Goal: Task Accomplishment & Management: Complete application form

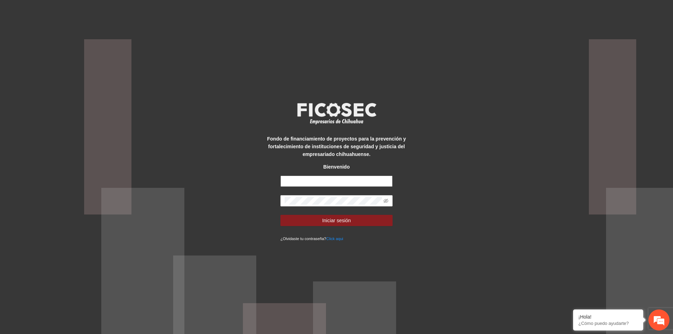
click at [323, 185] on input "text" at bounding box center [336, 181] width 112 height 11
type input "**********"
click at [359, 223] on button "Iniciar sesión" at bounding box center [336, 220] width 112 height 11
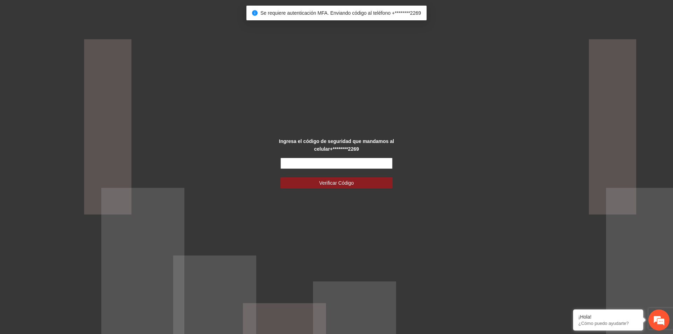
click at [353, 163] on input "text" at bounding box center [336, 163] width 112 height 11
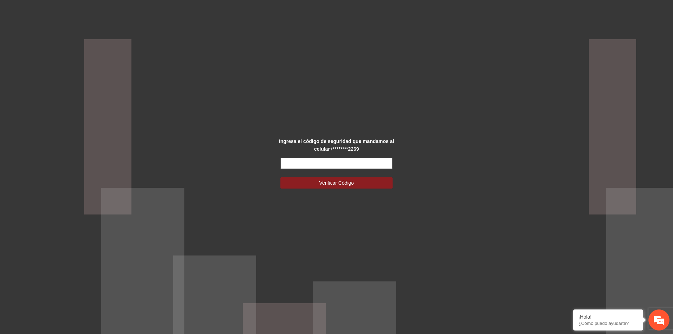
click at [307, 162] on input "text" at bounding box center [336, 163] width 112 height 11
click at [322, 162] on input "text" at bounding box center [336, 163] width 112 height 11
click at [305, 162] on input "text" at bounding box center [336, 163] width 112 height 11
click at [308, 164] on input "text" at bounding box center [336, 163] width 112 height 11
click at [345, 167] on input "text" at bounding box center [336, 163] width 112 height 11
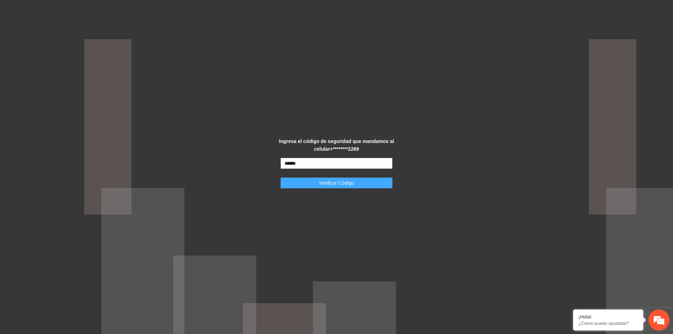
type input "******"
click at [362, 186] on button "Verificar Código" at bounding box center [336, 182] width 112 height 11
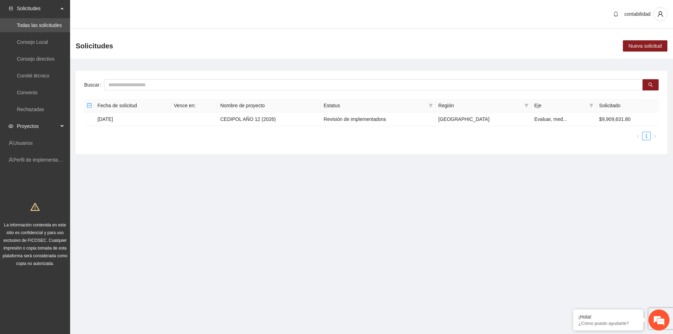
click at [23, 129] on span "Proyectos" at bounding box center [37, 126] width 41 height 14
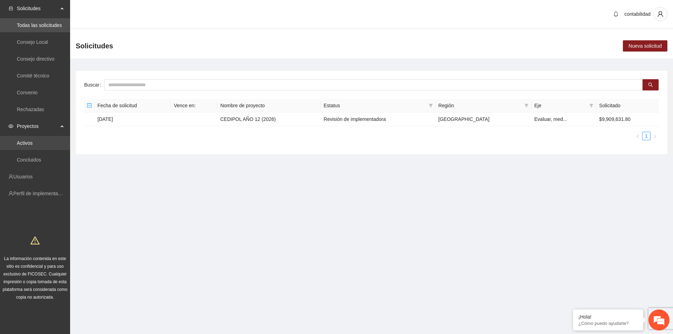
click at [32, 140] on link "Activos" at bounding box center [25, 143] width 16 height 6
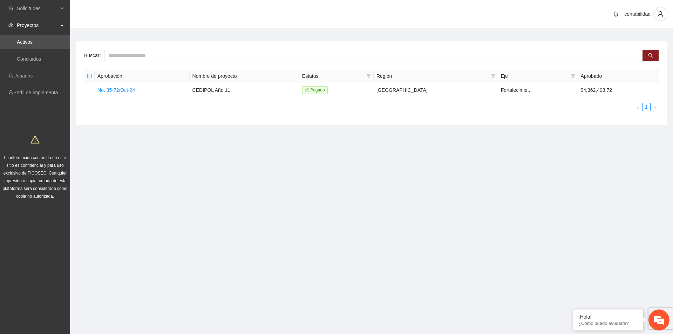
click at [38, 23] on span "Proyectos" at bounding box center [37, 25] width 41 height 14
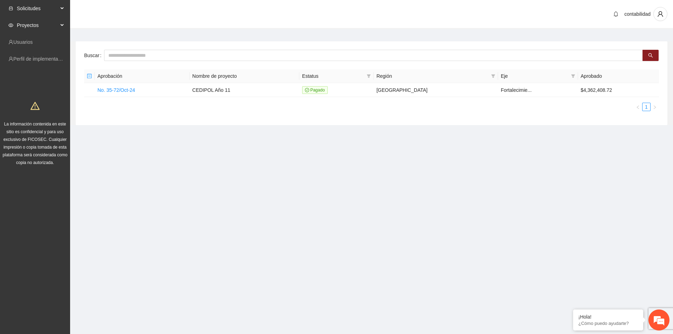
click at [41, 10] on span "Solicitudes" at bounding box center [37, 8] width 41 height 14
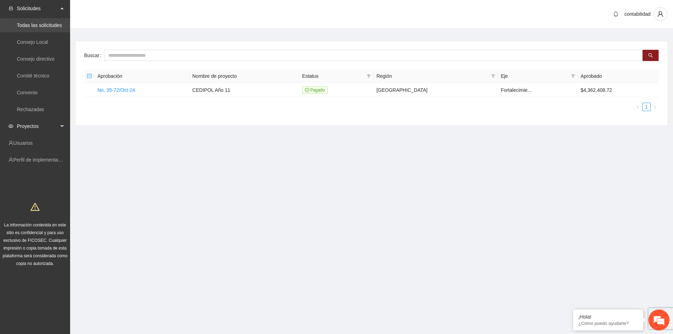
click at [35, 26] on link "Todas las solicitudes" at bounding box center [39, 25] width 45 height 6
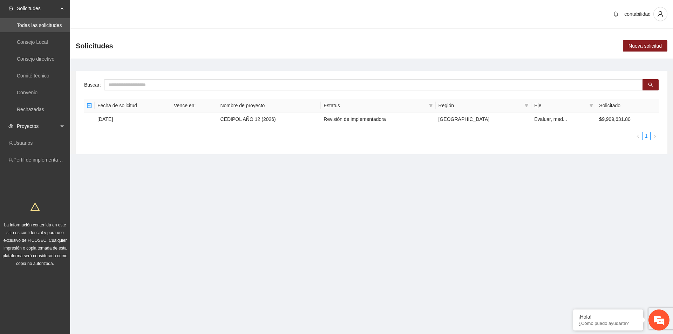
click at [62, 125] on div "Proyectos" at bounding box center [35, 126] width 70 height 14
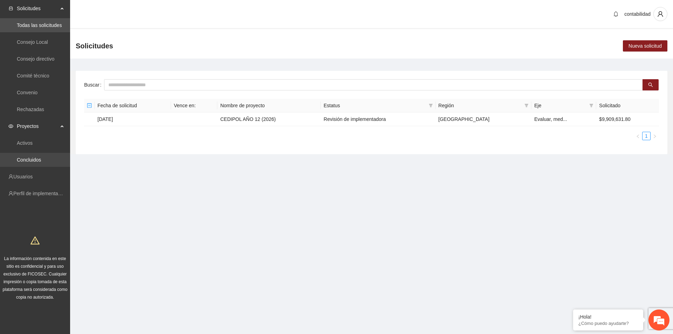
click at [41, 163] on link "Concluidos" at bounding box center [29, 160] width 24 height 6
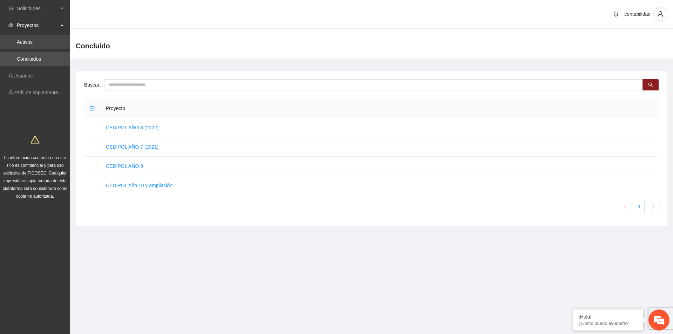
click at [33, 44] on link "Activos" at bounding box center [25, 42] width 16 height 6
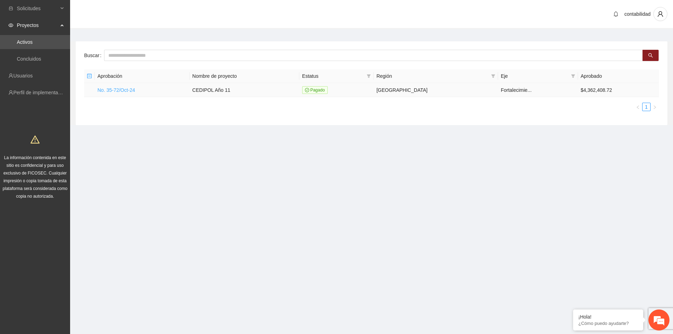
click at [118, 87] on link "No. 35-72/Oct-24" at bounding box center [115, 90] width 37 height 6
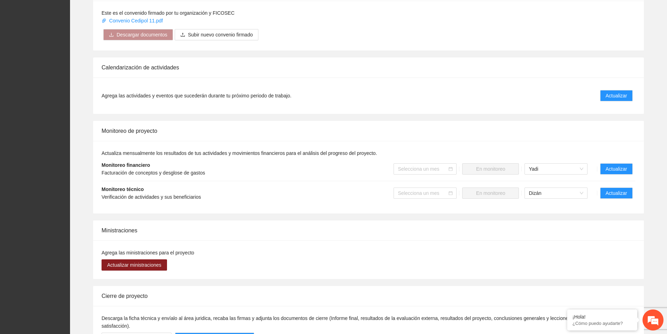
scroll to position [490, 0]
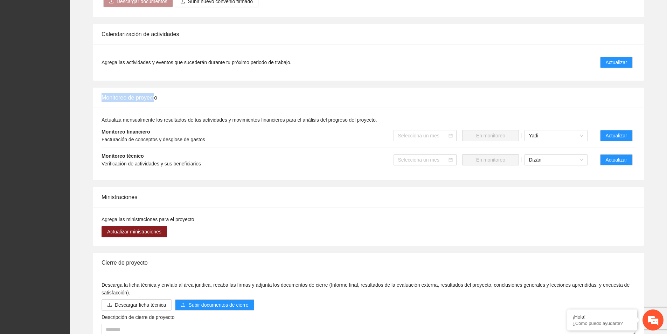
drag, startPoint x: 103, startPoint y: 91, endPoint x: 159, endPoint y: 93, distance: 56.4
click at [158, 92] on div "Monitoreo de proyecto" at bounding box center [369, 98] width 534 height 20
drag, startPoint x: 99, startPoint y: 125, endPoint x: 164, endPoint y: 124, distance: 65.2
click at [164, 124] on div "Actualiza mensualmente los resultados de tus actividades y movimientos financie…" at bounding box center [368, 144] width 551 height 73
drag, startPoint x: 102, startPoint y: 149, endPoint x: 164, endPoint y: 151, distance: 62.1
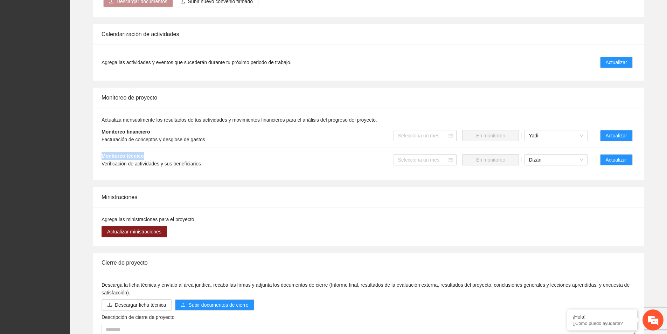
click at [164, 152] on div "Monitoreo técnico Verificación de actividades y sus beneficiarios" at bounding box center [151, 159] width 99 height 15
click at [163, 152] on div "Monitoreo técnico Verificación de actividades y sus beneficiarios" at bounding box center [151, 159] width 99 height 15
drag, startPoint x: 155, startPoint y: 151, endPoint x: 107, endPoint y: 148, distance: 47.4
click at [117, 152] on div "Monitoreo técnico Verificación de actividades y sus beneficiarios" at bounding box center [151, 159] width 99 height 15
click at [224, 163] on li "Monitoreo técnico Verificación de actividades y sus beneficiarios Selecciona un…" at bounding box center [369, 160] width 534 height 24
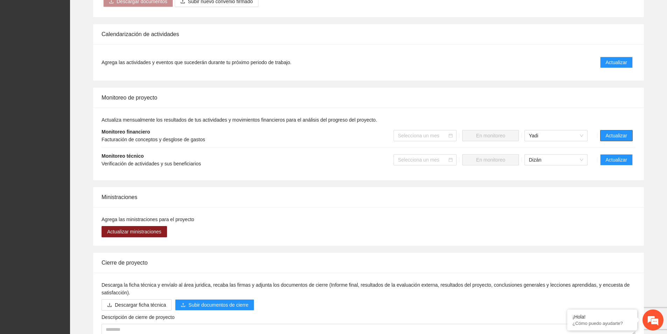
click at [619, 132] on span "Actualizar" at bounding box center [616, 136] width 21 height 8
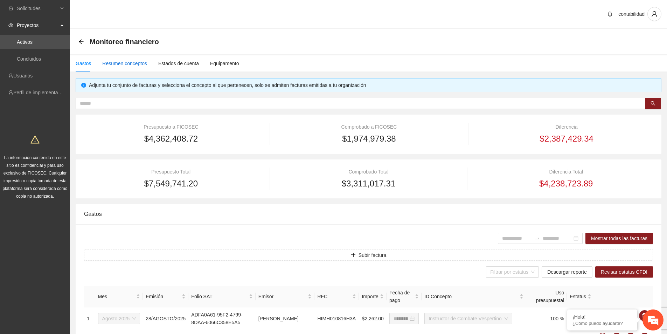
click at [130, 63] on div "Resumen conceptos" at bounding box center [124, 64] width 45 height 8
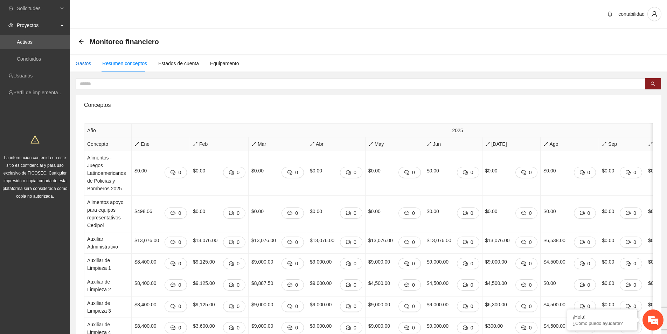
click at [86, 64] on div "Gastos" at bounding box center [83, 64] width 15 height 8
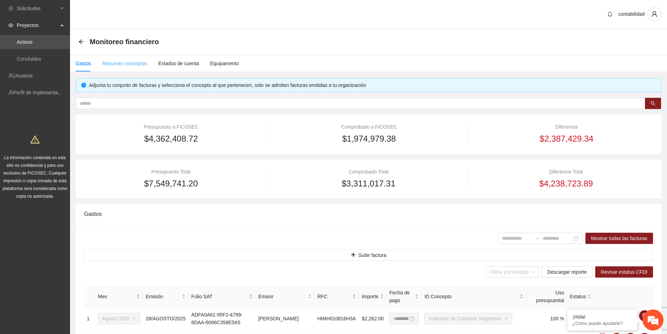
click at [124, 67] on div "Resumen conceptos" at bounding box center [124, 63] width 45 height 16
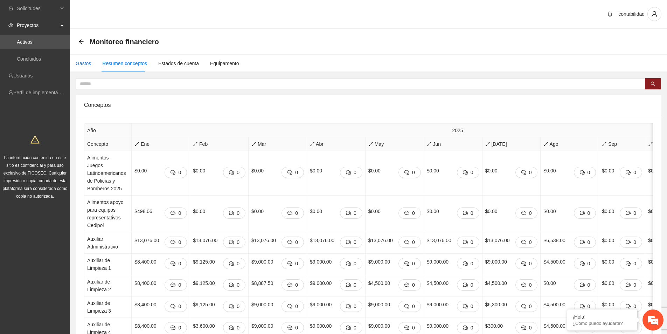
click at [90, 61] on div "Gastos" at bounding box center [83, 64] width 15 height 8
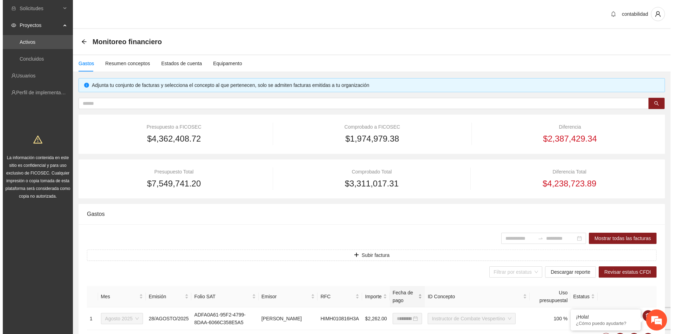
scroll to position [70, 0]
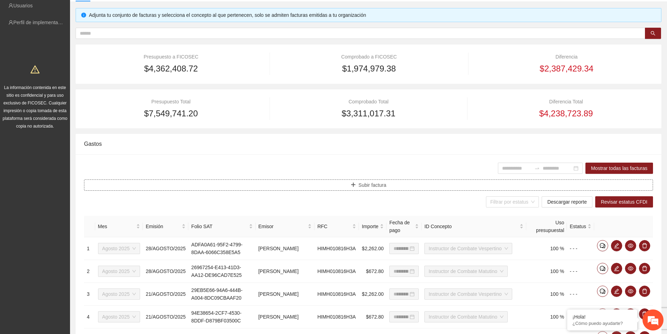
click at [375, 186] on span "Subir factura" at bounding box center [373, 185] width 28 height 8
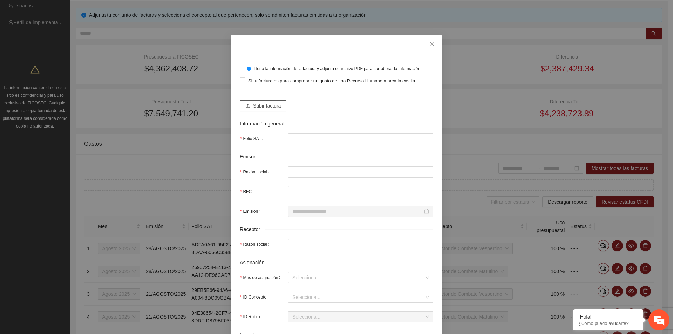
click at [258, 105] on span "Subir factura" at bounding box center [267, 106] width 28 height 8
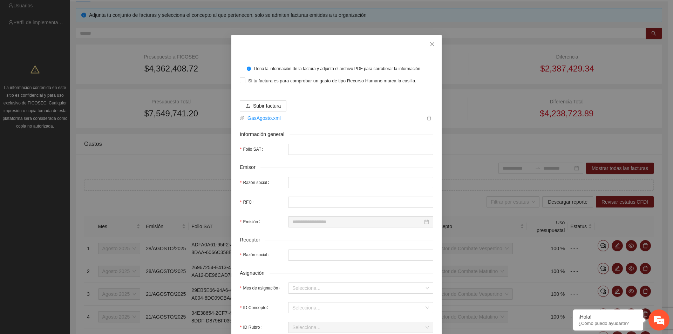
type input "**********"
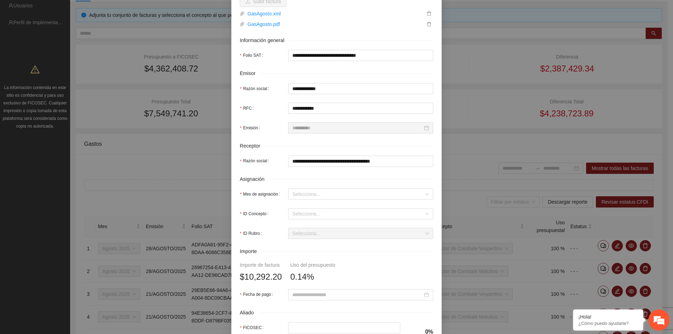
scroll to position [105, 0]
click at [304, 197] on input "Mes de asignación" at bounding box center [358, 193] width 132 height 11
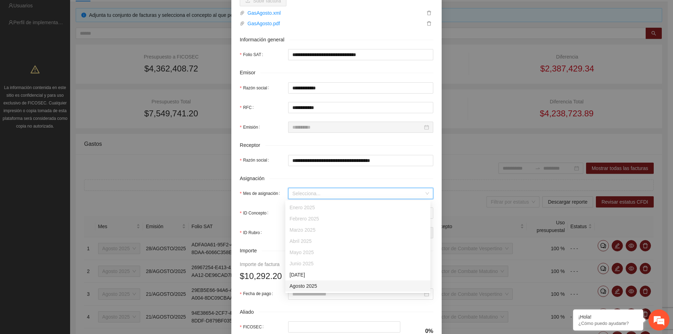
click at [308, 286] on div "Agosto 2025" at bounding box center [357, 286] width 137 height 8
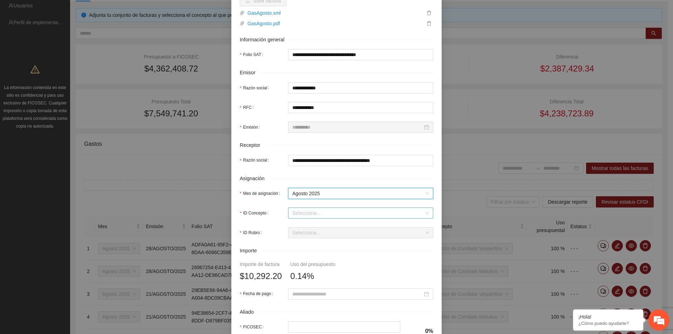
click at [308, 211] on input "ID Concepto" at bounding box center [358, 213] width 132 height 11
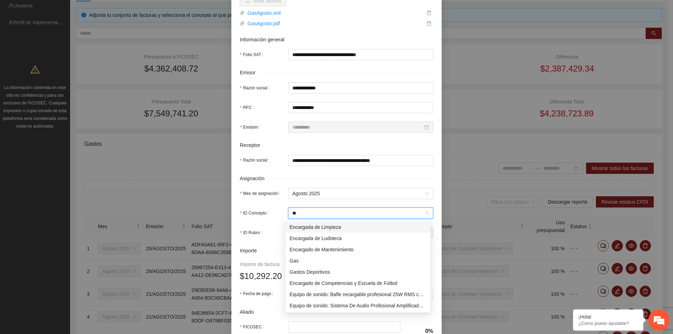
type input "***"
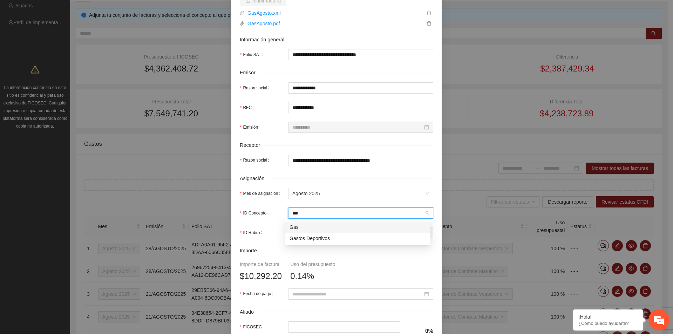
click at [297, 227] on div "Gas" at bounding box center [357, 227] width 137 height 8
type input "*"
type input "********"
type input "*"
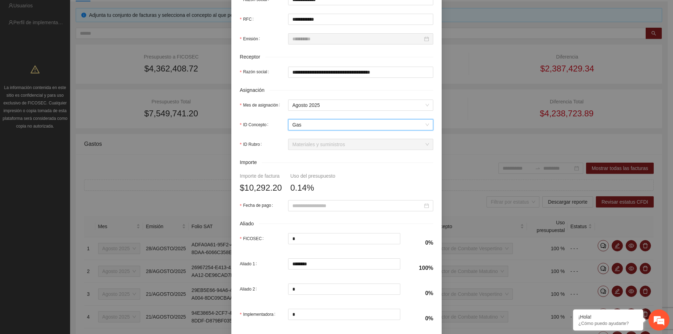
scroll to position [210, 0]
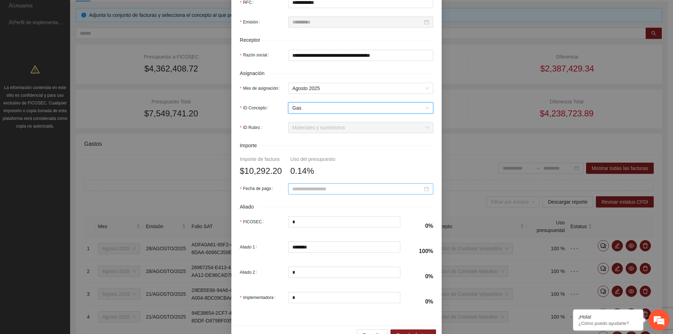
click at [296, 189] on input "Fecha de pago" at bounding box center [357, 189] width 130 height 8
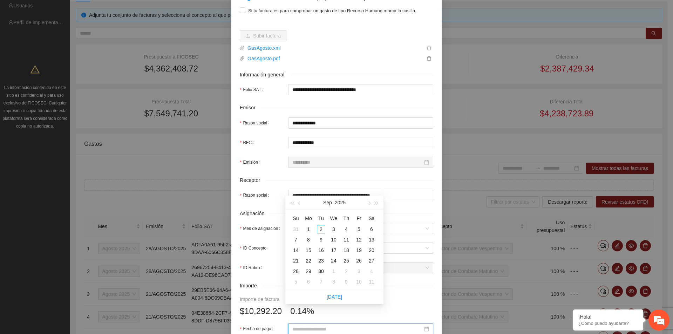
scroll to position [105, 0]
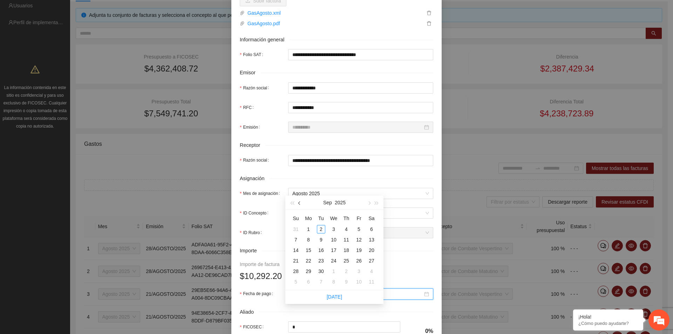
click at [299, 203] on span "button" at bounding box center [300, 203] width 4 height 4
type input "**********"
click at [307, 270] on div "25" at bounding box center [308, 271] width 8 height 8
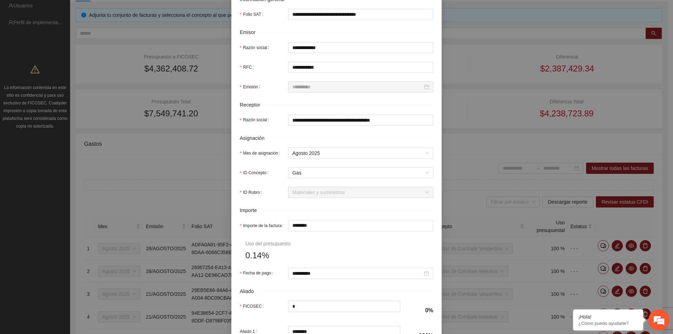
scroll to position [210, 0]
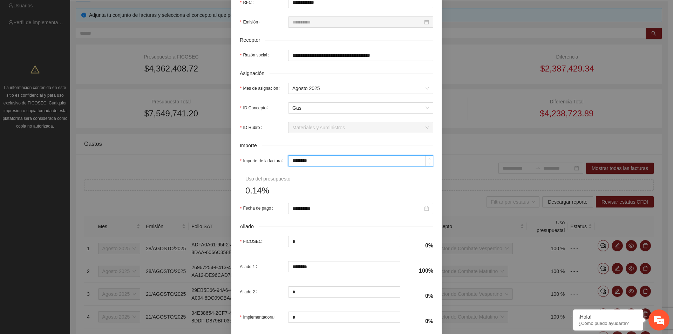
drag, startPoint x: 308, startPoint y: 162, endPoint x: 247, endPoint y: 170, distance: 60.8
click at [249, 157] on div "Importe de la factura ********" at bounding box center [336, 160] width 193 height 11
click at [322, 169] on form "**********" at bounding box center [336, 92] width 193 height 479
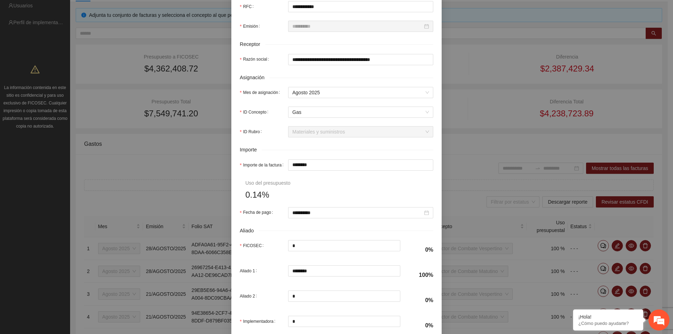
scroll to position [248, 0]
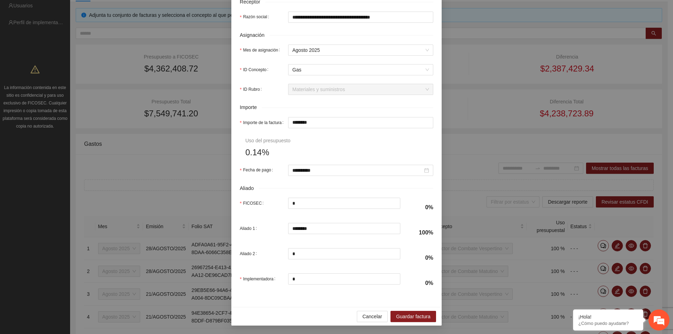
drag, startPoint x: 317, startPoint y: 124, endPoint x: 198, endPoint y: 102, distance: 121.5
click at [204, 108] on div "**********" at bounding box center [336, 167] width 673 height 334
type input "*"
type input "**"
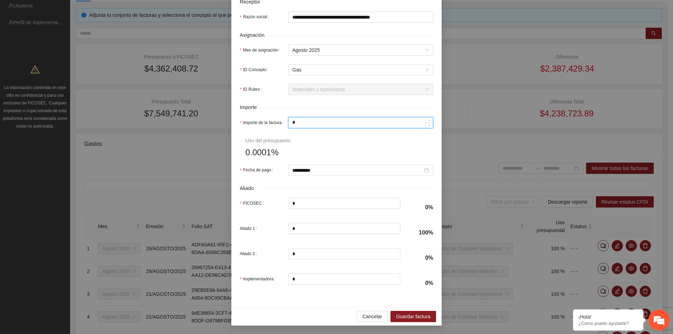
type input "**"
type input "***"
type input "*****"
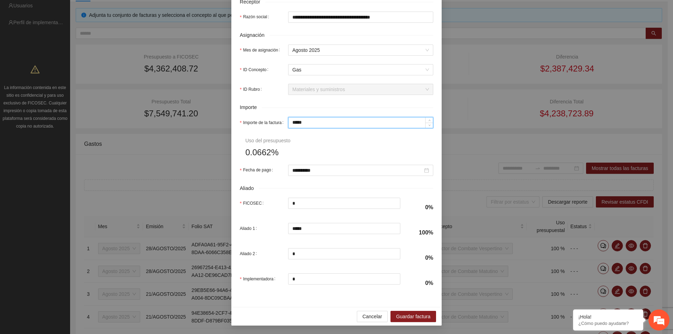
type input "***"
type input "**"
type input "*"
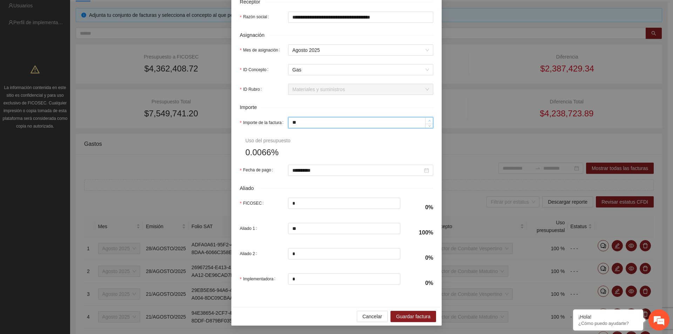
type input "*"
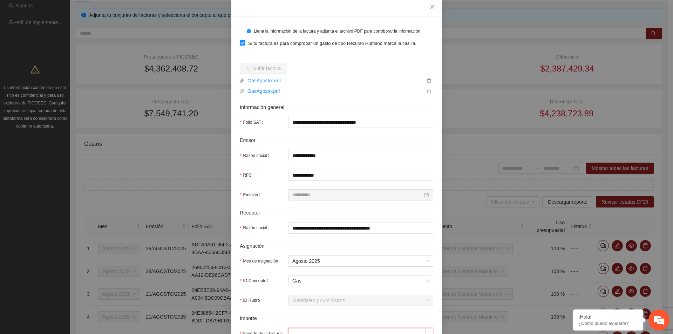
scroll to position [0, 0]
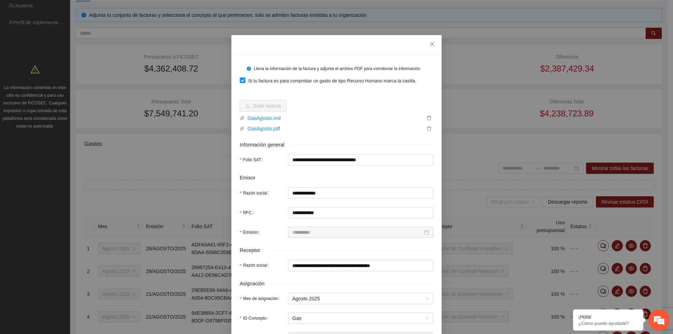
click at [242, 82] on span at bounding box center [243, 80] width 6 height 6
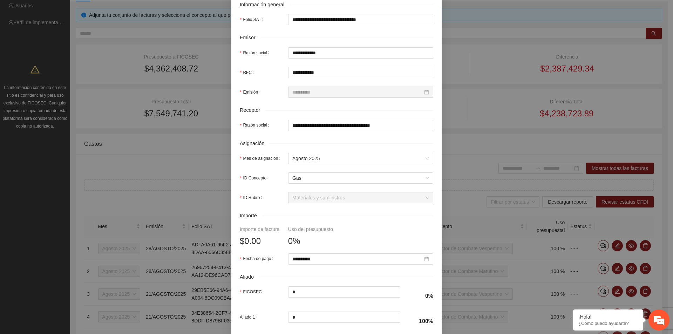
scroll to position [210, 0]
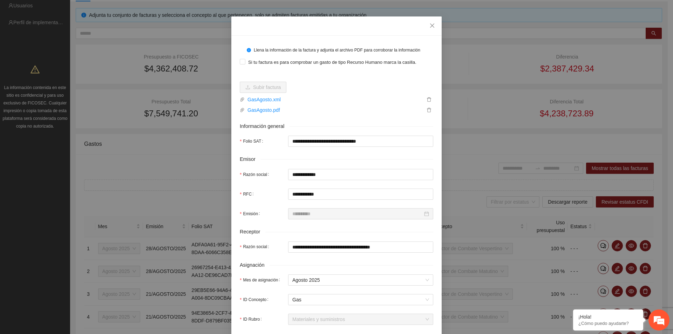
click at [328, 105] on div "GasAgosto.pdf" at bounding box center [336, 108] width 193 height 11
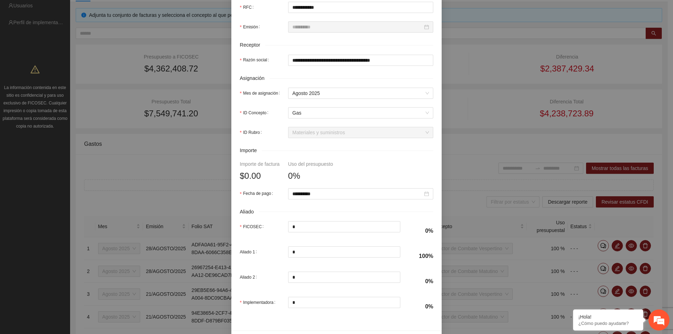
scroll to position [229, 0]
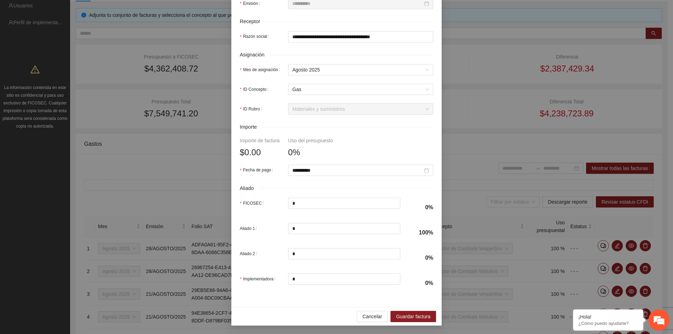
click at [368, 149] on form "**********" at bounding box center [336, 63] width 193 height 459
click at [376, 314] on span "Cancelar" at bounding box center [372, 317] width 20 height 8
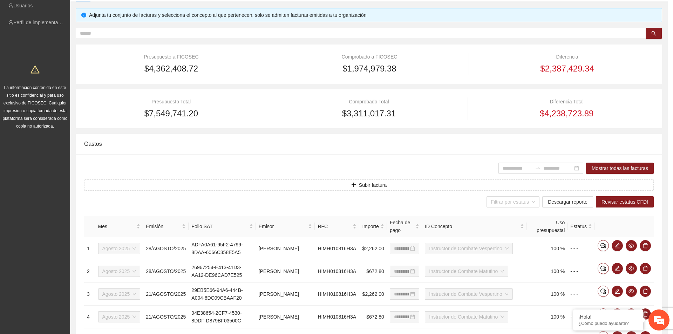
scroll to position [173, 0]
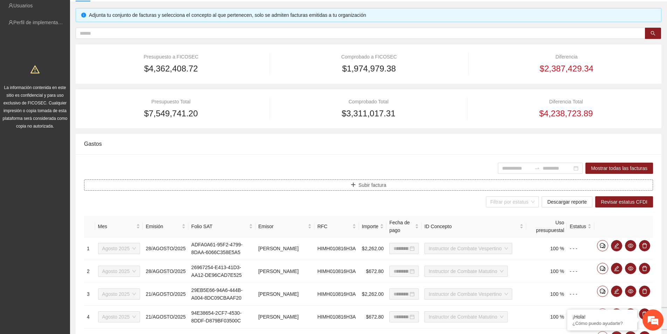
click at [379, 188] on span "Subir factura" at bounding box center [373, 185] width 28 height 8
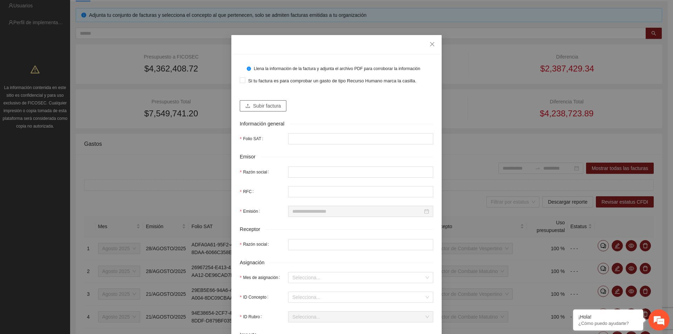
click at [266, 108] on span "Subir factura" at bounding box center [267, 106] width 28 height 8
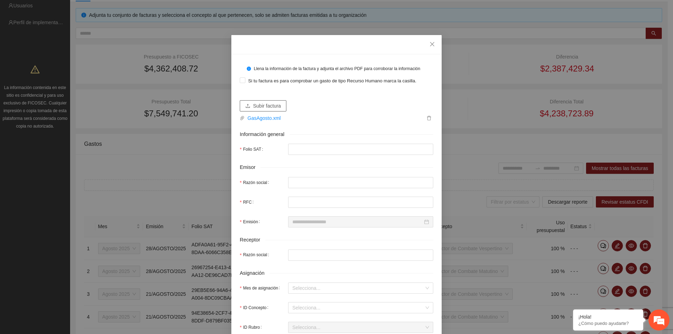
type input "**********"
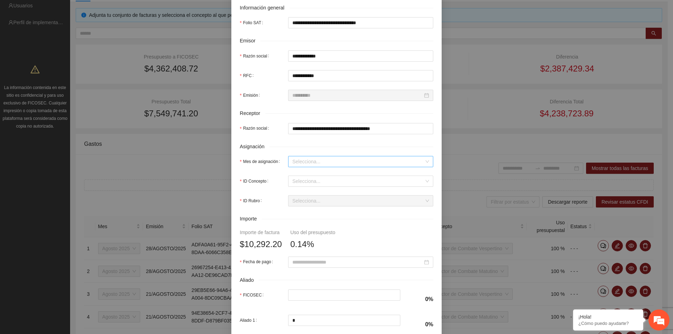
scroll to position [140, 0]
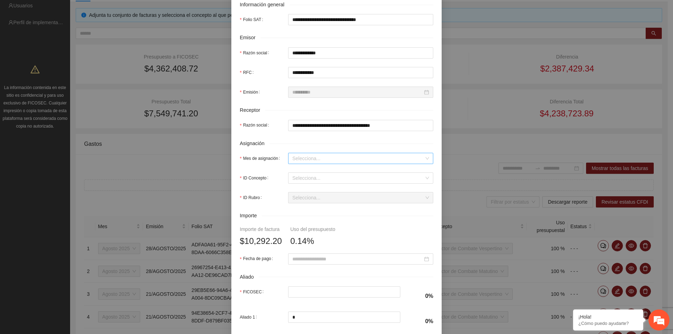
click at [310, 164] on div "Selecciona..." at bounding box center [360, 158] width 145 height 11
click at [311, 249] on div "Agosto 2025" at bounding box center [357, 251] width 137 height 8
click at [306, 182] on input "ID Concepto" at bounding box center [358, 178] width 132 height 11
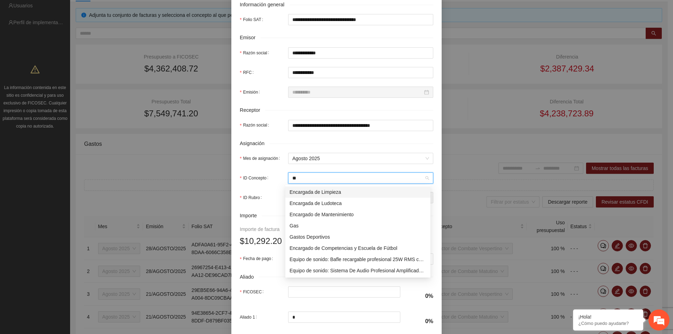
type input "***"
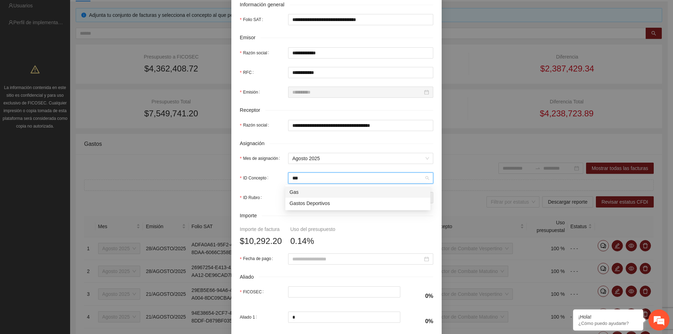
click at [302, 194] on div "Gas" at bounding box center [357, 192] width 137 height 8
type input "*"
type input "********"
type input "*"
click at [298, 261] on input "Fecha de pago" at bounding box center [357, 259] width 130 height 8
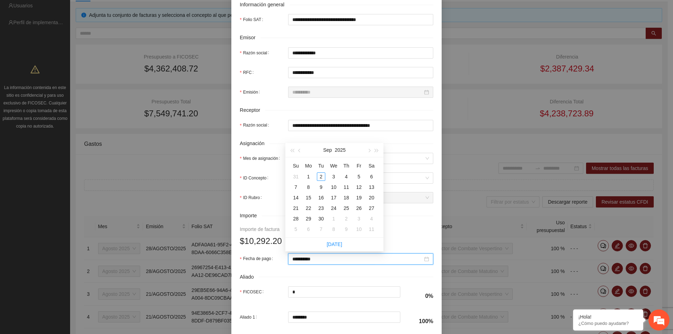
type input "**********"
click at [301, 152] on button "button" at bounding box center [300, 150] width 8 height 14
type input "**********"
click at [309, 218] on div "25" at bounding box center [308, 218] width 8 height 8
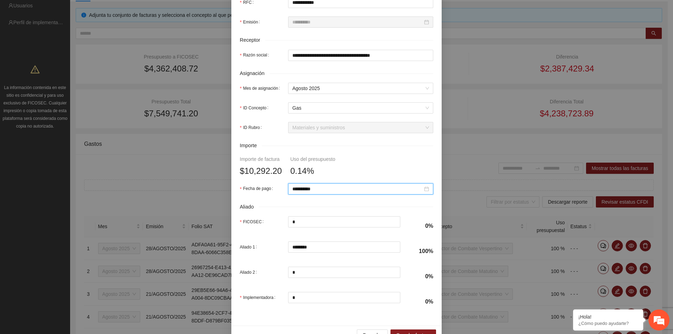
scroll to position [229, 0]
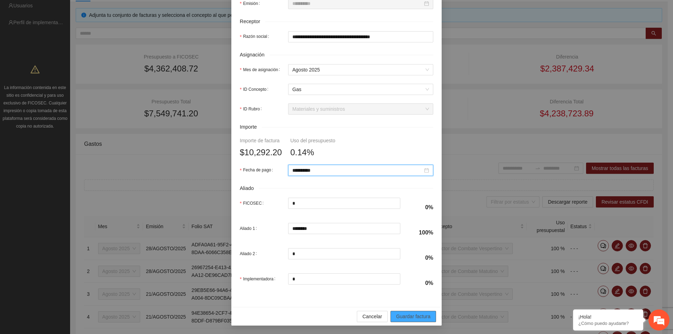
click at [418, 320] on span "Guardar factura" at bounding box center [413, 317] width 34 height 8
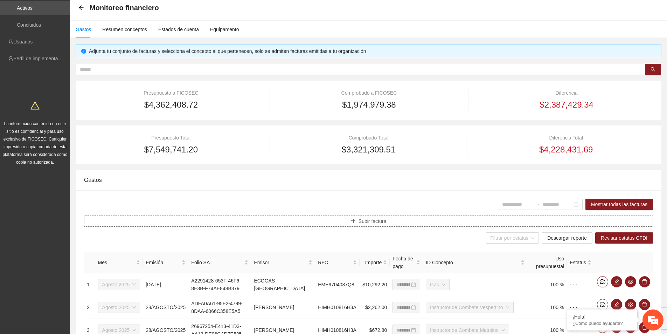
scroll to position [0, 0]
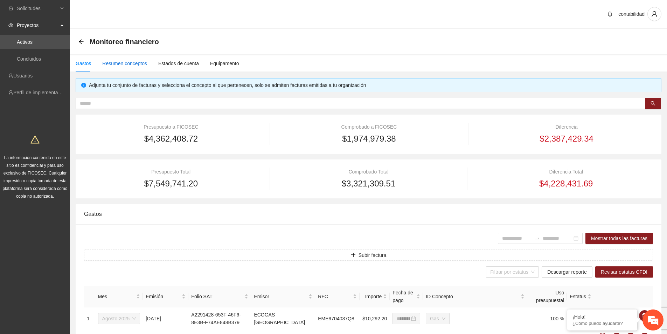
click at [125, 66] on div "Resumen conceptos" at bounding box center [124, 64] width 45 height 8
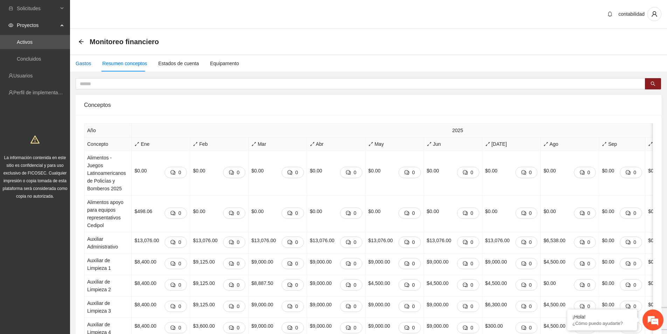
click at [78, 63] on div "Gastos" at bounding box center [83, 64] width 15 height 8
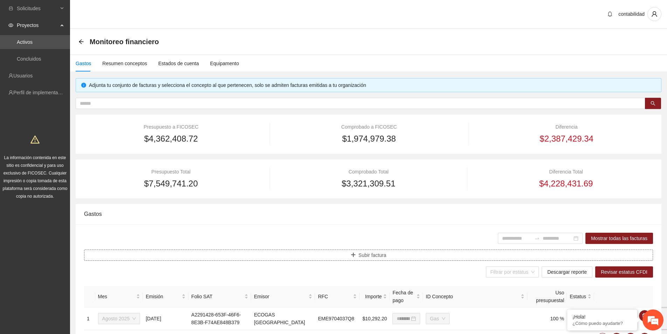
click at [376, 258] on span "Subir factura" at bounding box center [373, 255] width 28 height 8
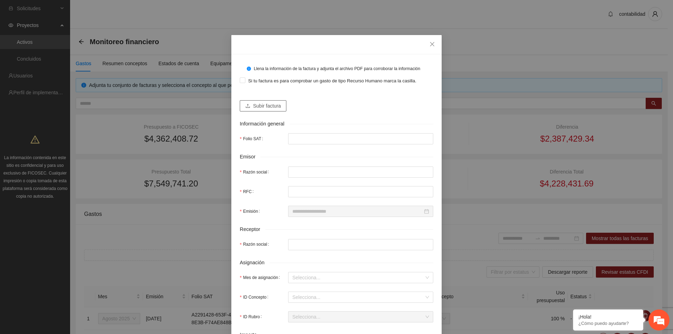
click at [266, 106] on span "Subir factura" at bounding box center [267, 106] width 28 height 8
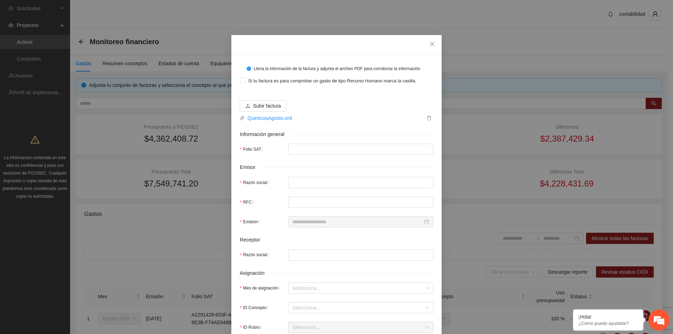
type input "**********"
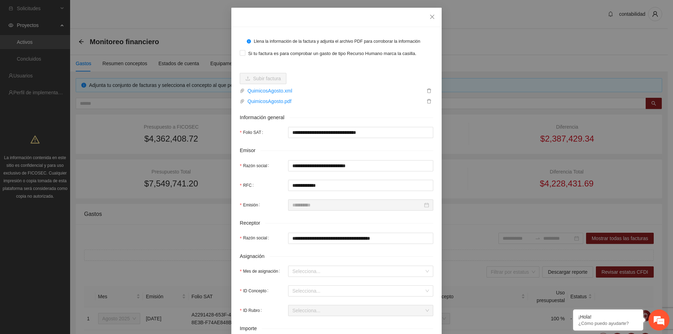
scroll to position [140, 0]
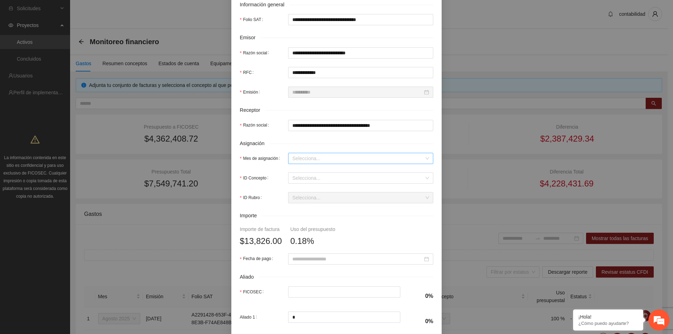
click at [302, 158] on input "Mes de asignación" at bounding box center [358, 158] width 132 height 11
click at [306, 240] on div "[DATE]" at bounding box center [357, 240] width 137 height 8
click at [310, 157] on span "[DATE]" at bounding box center [360, 158] width 137 height 11
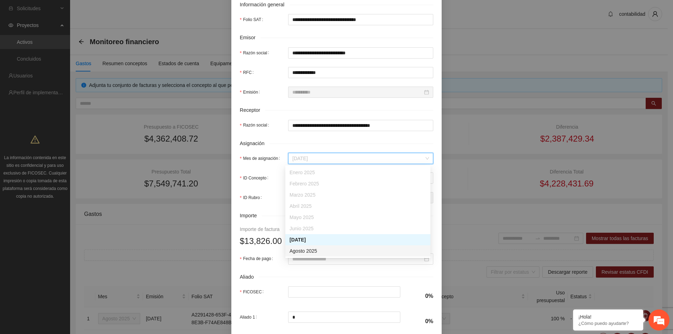
click at [309, 250] on div "Agosto 2025" at bounding box center [357, 251] width 137 height 8
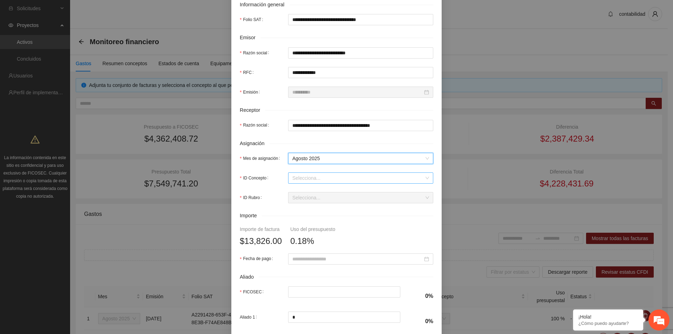
click at [297, 180] on input "ID Concepto" at bounding box center [358, 178] width 132 height 11
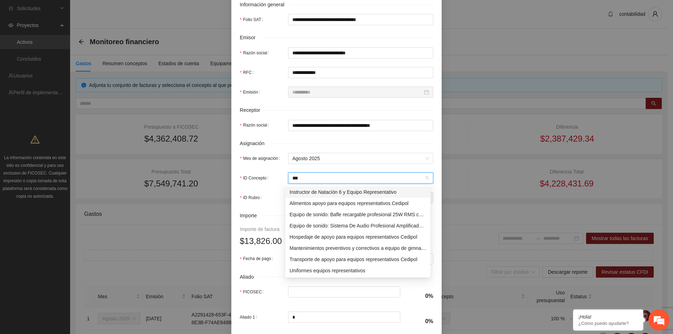
type input "**"
click at [296, 191] on div "Químicos y Limpieza Alberca" at bounding box center [357, 192] width 137 height 8
type input "*"
type input "******"
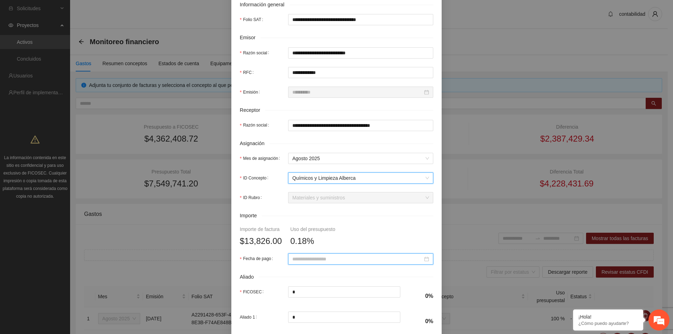
click at [296, 258] on input "Fecha de pago" at bounding box center [357, 259] width 130 height 8
type input "**********"
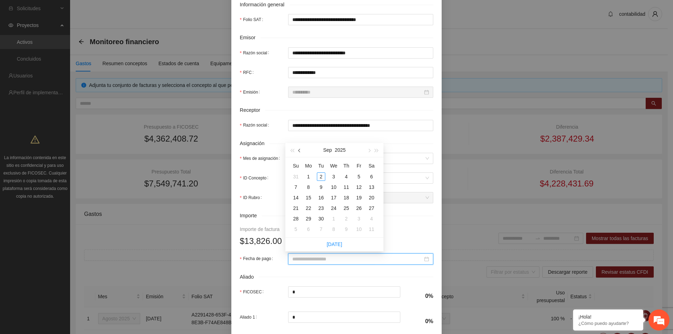
click at [297, 151] on button "button" at bounding box center [300, 150] width 8 height 14
type input "**********"
click at [348, 188] on div "7" at bounding box center [346, 187] width 8 height 8
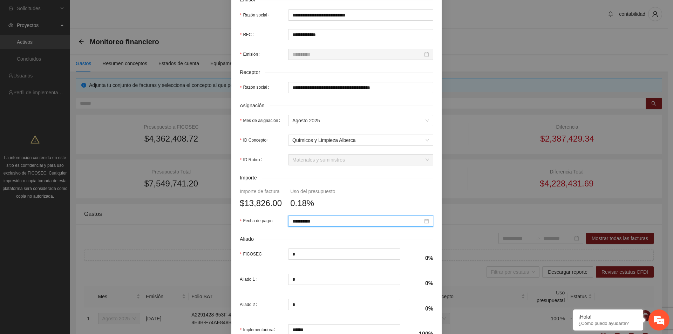
scroll to position [229, 0]
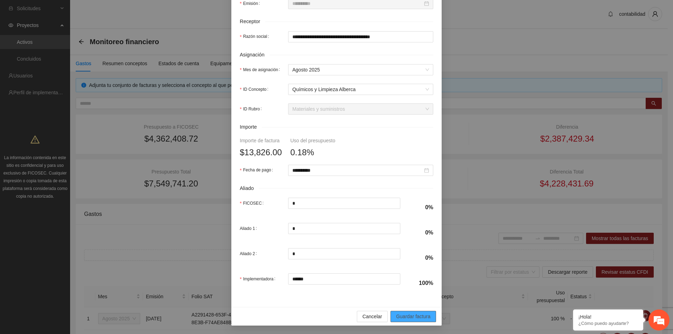
click at [421, 317] on span "Guardar factura" at bounding box center [413, 317] width 34 height 8
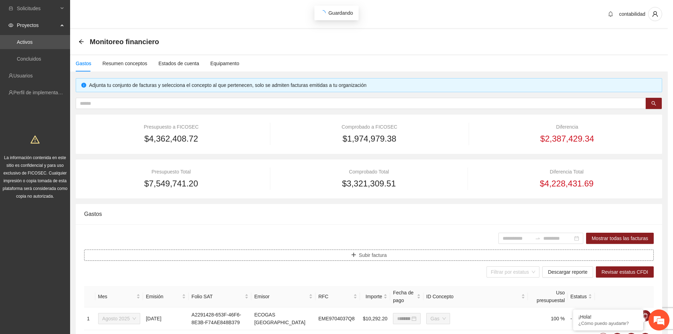
scroll to position [0, 0]
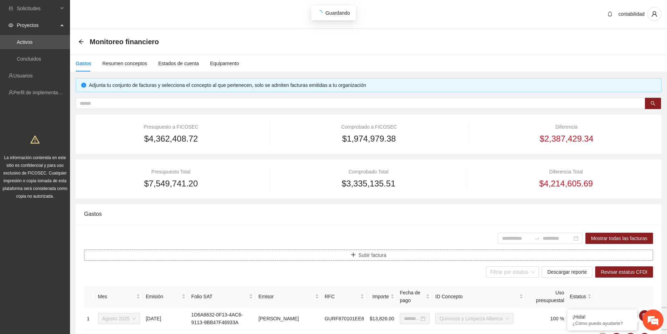
type input "**********"
click at [373, 255] on span "Subir factura" at bounding box center [373, 255] width 28 height 8
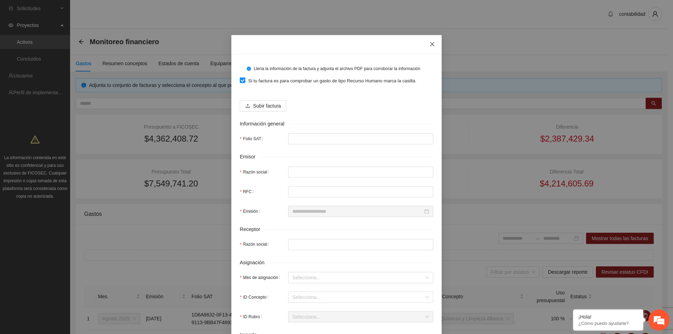
click at [429, 46] on icon "close" at bounding box center [432, 44] width 6 height 6
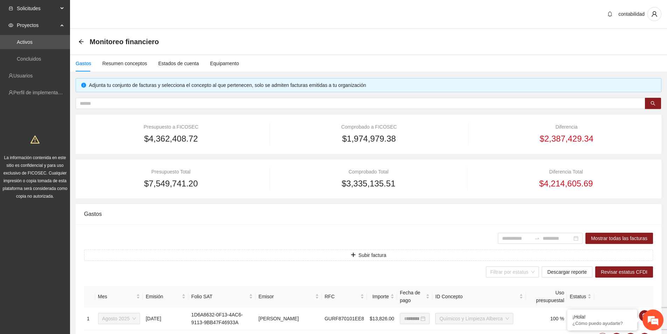
click at [38, 4] on span "Solicitudes" at bounding box center [37, 8] width 41 height 14
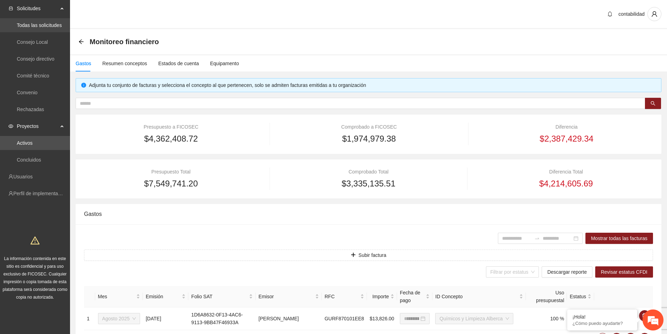
click at [36, 26] on link "Todas las solicitudes" at bounding box center [39, 25] width 45 height 6
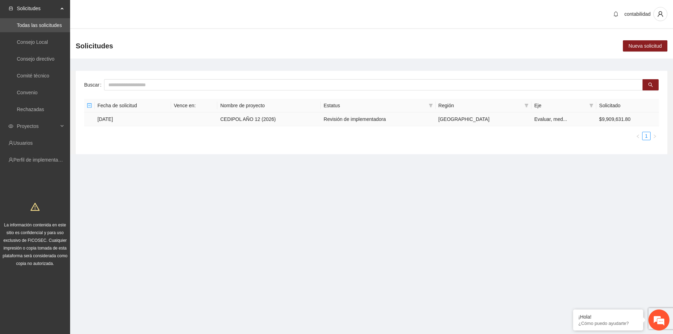
click at [112, 116] on td "[DATE]" at bounding box center [133, 119] width 76 height 14
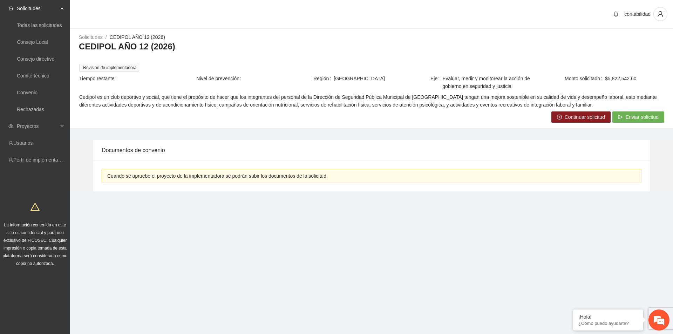
click at [596, 116] on span "Continuar solicitud" at bounding box center [584, 117] width 40 height 8
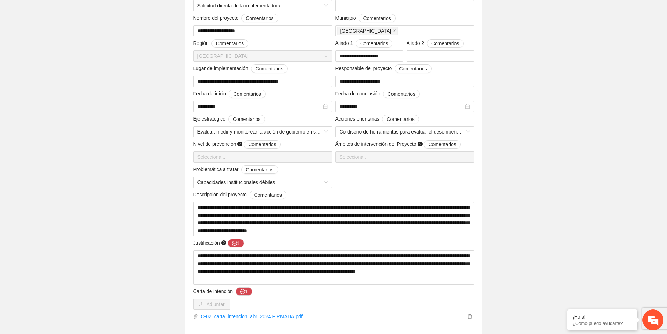
scroll to position [175, 0]
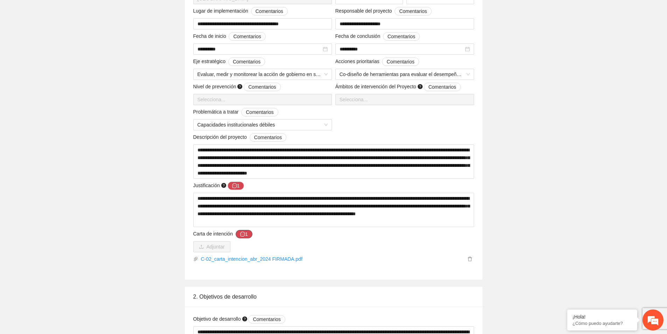
click at [241, 235] on icon "message" at bounding box center [242, 234] width 5 height 5
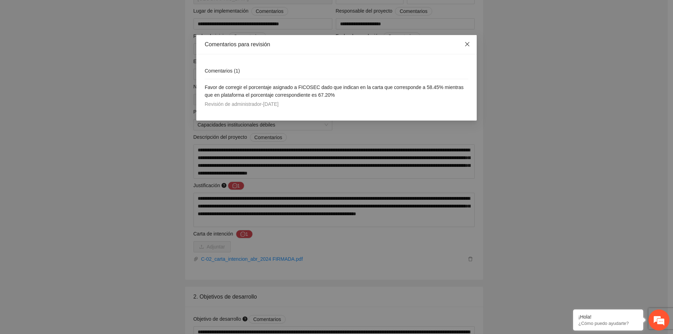
click at [469, 44] on icon "close" at bounding box center [467, 44] width 6 height 6
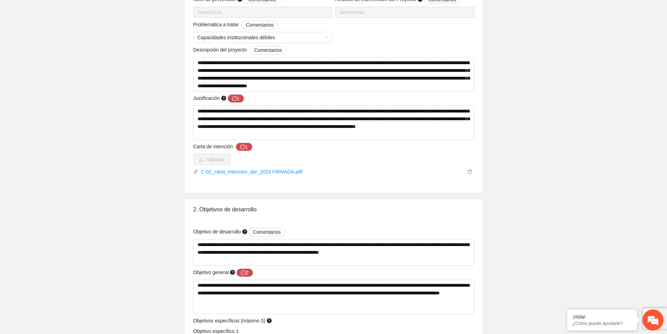
scroll to position [315, 0]
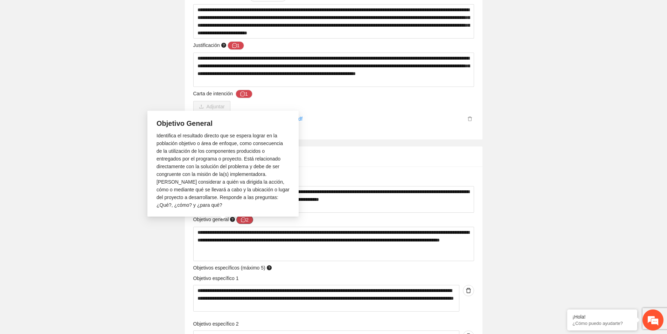
click at [246, 219] on icon "message" at bounding box center [243, 219] width 5 height 5
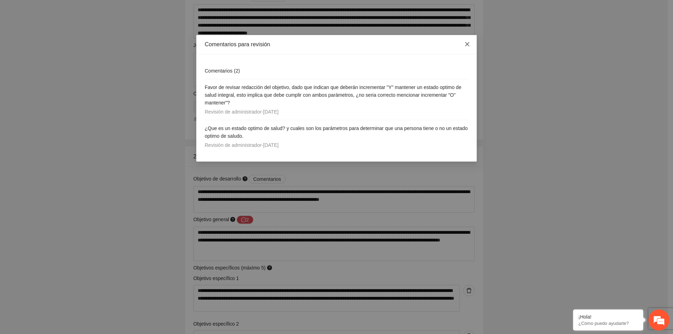
click at [467, 45] on icon "close" at bounding box center [467, 44] width 4 height 4
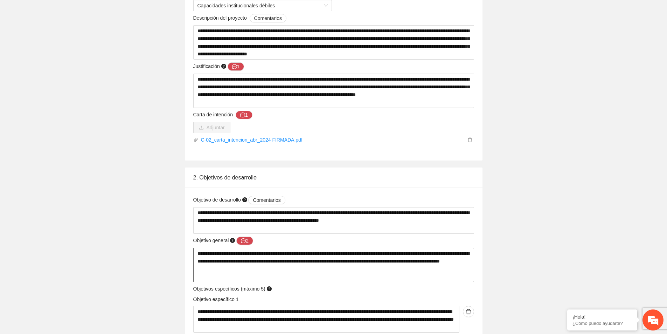
scroll to position [210, 0]
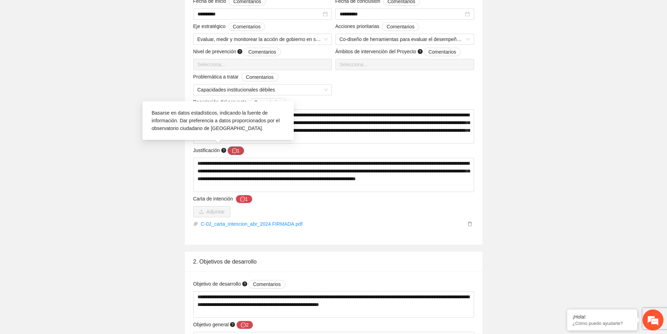
click at [235, 150] on icon "message" at bounding box center [234, 150] width 5 height 5
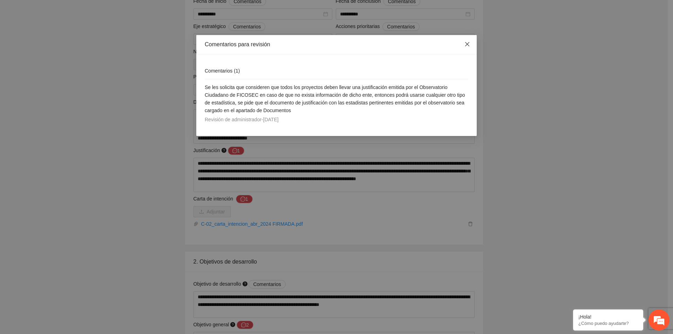
click at [467, 45] on icon "close" at bounding box center [467, 44] width 6 height 6
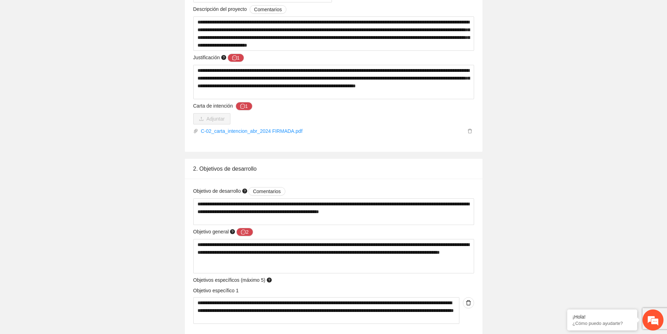
scroll to position [290, 0]
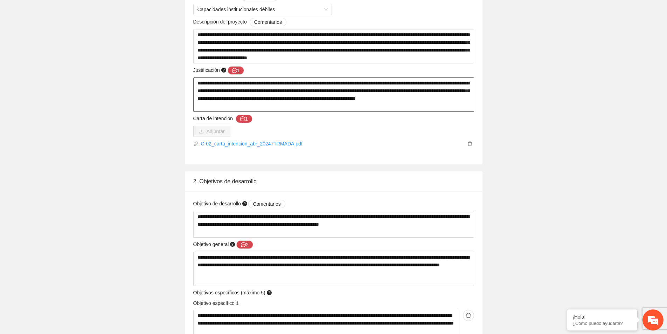
drag, startPoint x: 304, startPoint y: 106, endPoint x: 300, endPoint y: 103, distance: 5.1
click at [304, 106] on textarea "**********" at bounding box center [333, 94] width 281 height 34
click at [232, 72] on icon "message" at bounding box center [234, 70] width 5 height 5
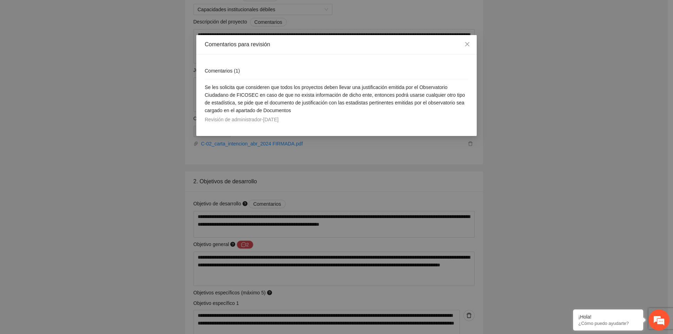
click at [563, 132] on div "Comentarios para revisión Comentarios ( 1 ) Se les solicita que consideren que …" at bounding box center [336, 167] width 673 height 334
click at [469, 45] on icon "close" at bounding box center [467, 44] width 6 height 6
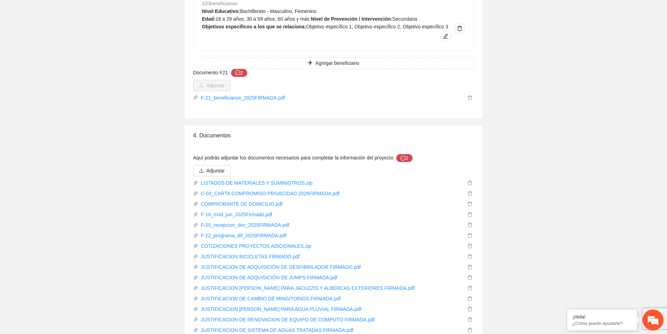
scroll to position [1026, 0]
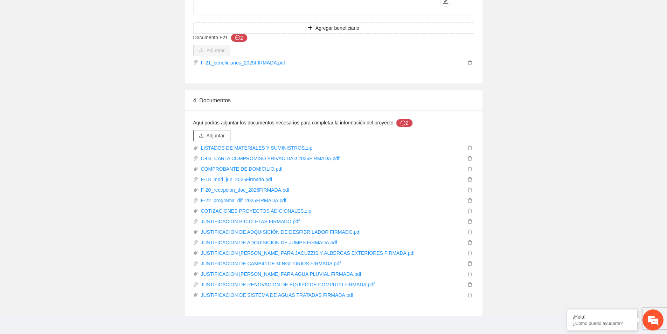
click at [208, 132] on span "Adjuntar" at bounding box center [216, 136] width 18 height 8
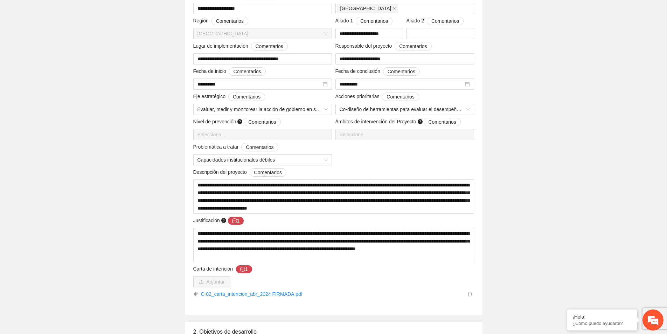
scroll to position [175, 0]
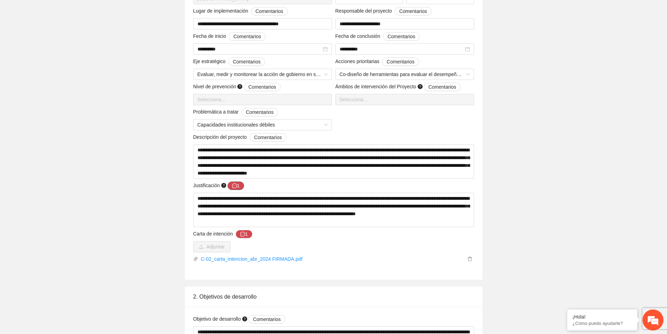
click at [238, 184] on button "1" at bounding box center [236, 185] width 17 height 8
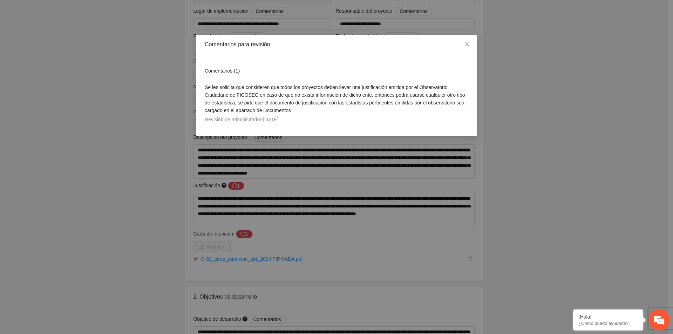
click at [238, 70] on span "Comentarios ( 1 )" at bounding box center [222, 71] width 35 height 6
click at [231, 69] on span "Comentarios ( 1 )" at bounding box center [222, 71] width 35 height 6
click at [468, 44] on icon "close" at bounding box center [467, 44] width 6 height 6
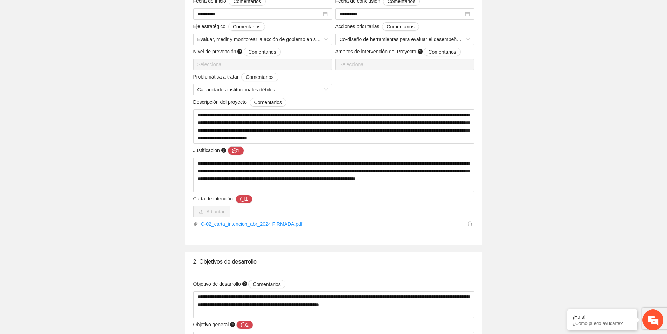
scroll to position [0, 0]
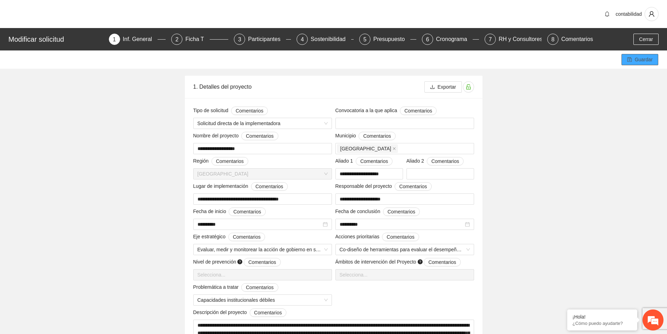
click at [644, 62] on span "Guardar" at bounding box center [644, 60] width 18 height 8
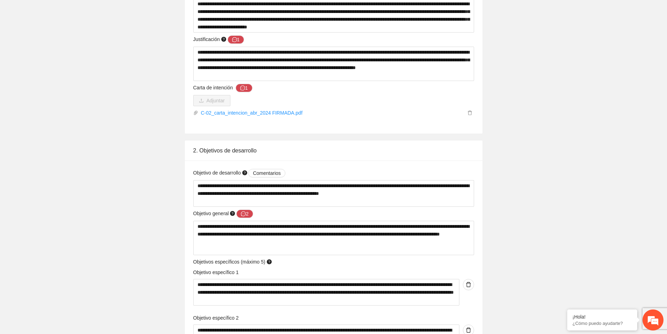
scroll to position [350, 0]
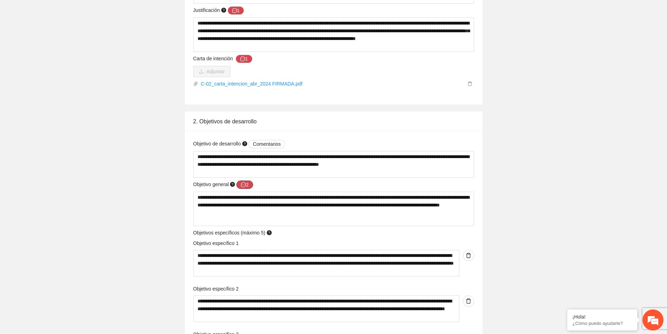
click at [249, 183] on button "2" at bounding box center [244, 184] width 17 height 8
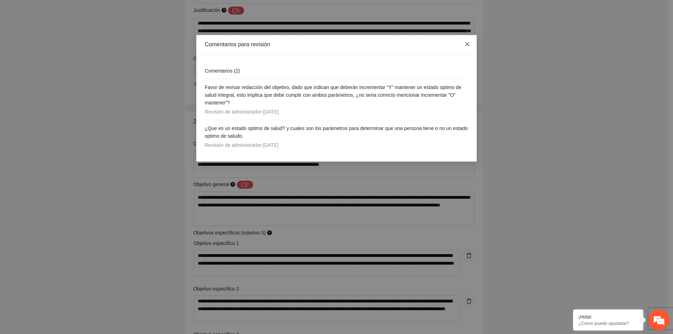
click at [467, 45] on icon "close" at bounding box center [467, 44] width 6 height 6
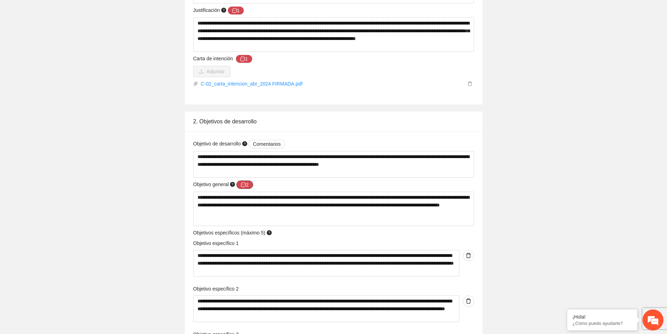
click at [242, 184] on icon "message" at bounding box center [243, 184] width 5 height 5
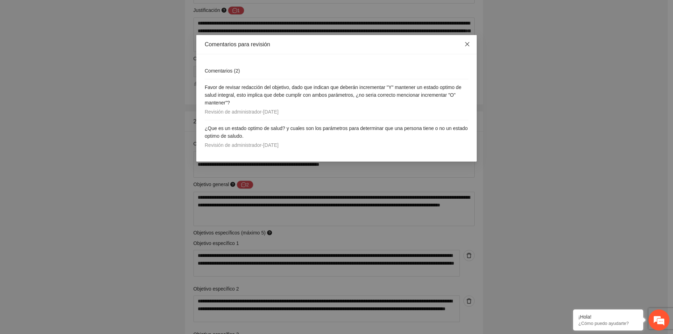
click at [466, 47] on icon "close" at bounding box center [467, 44] width 6 height 6
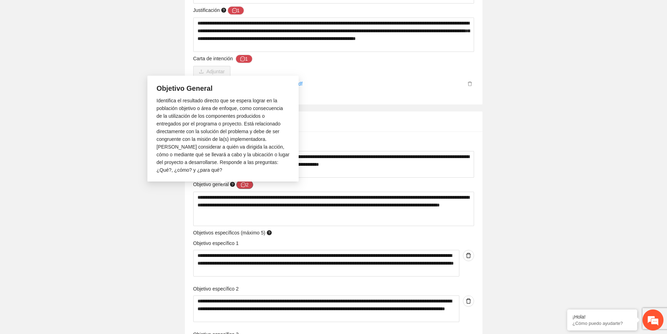
click at [243, 184] on icon "message" at bounding box center [243, 184] width 5 height 5
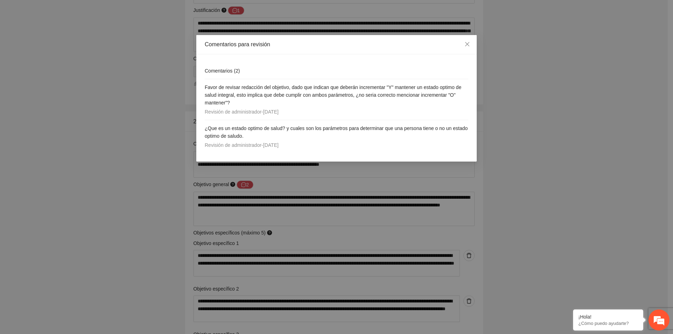
click at [228, 71] on span "Comentarios ( 2 )" at bounding box center [222, 71] width 35 height 6
click at [283, 57] on div "Comentarios ( 2 ) Favor de revisar redacción del objetivo, dado que indican que…" at bounding box center [336, 107] width 280 height 107
click at [240, 75] on div "Comentarios ( 2 )" at bounding box center [336, 71] width 263 height 16
click at [241, 133] on span "¿Que es un estado optimo de salud? y cuales son los parámetros para determinar …" at bounding box center [336, 131] width 263 height 13
click at [279, 145] on span "Revisión de administrador - [DATE]" at bounding box center [242, 145] width 74 height 6
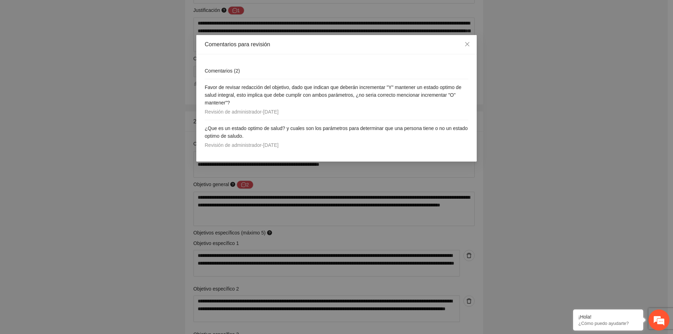
click at [252, 114] on span "Revisión de administrador - [DATE]" at bounding box center [242, 112] width 74 height 6
click at [466, 45] on icon "close" at bounding box center [467, 44] width 6 height 6
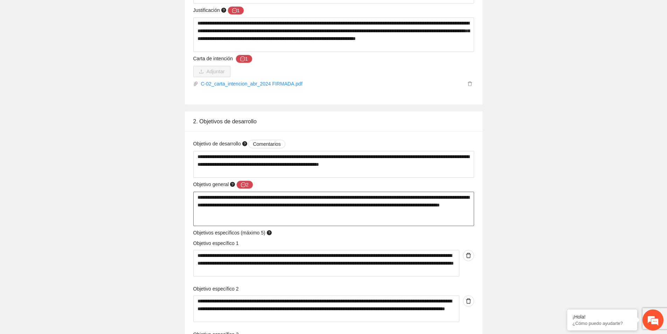
click at [226, 197] on textarea "**********" at bounding box center [333, 209] width 281 height 34
type textarea "**********"
click at [305, 217] on textarea "**********" at bounding box center [333, 209] width 281 height 34
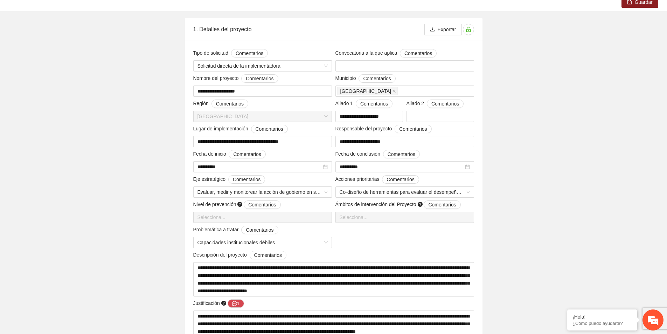
scroll to position [0, 0]
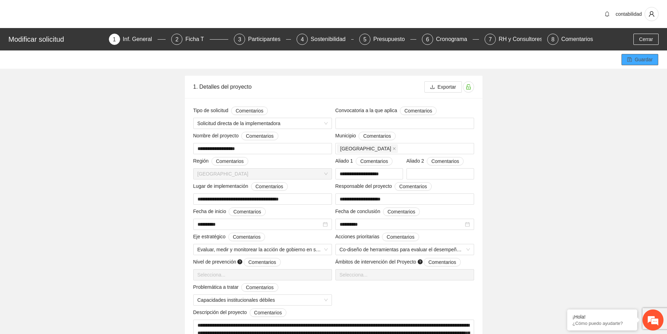
type textarea "**********"
click at [652, 61] on span "Guardar" at bounding box center [644, 60] width 18 height 8
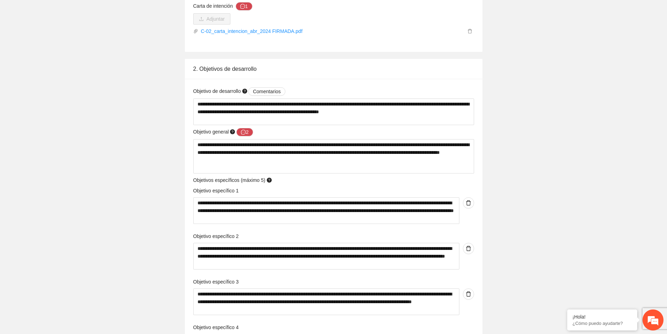
scroll to position [420, 0]
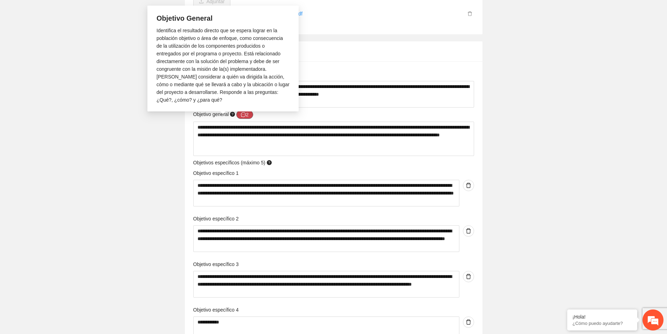
click at [246, 114] on button "2" at bounding box center [244, 114] width 17 height 8
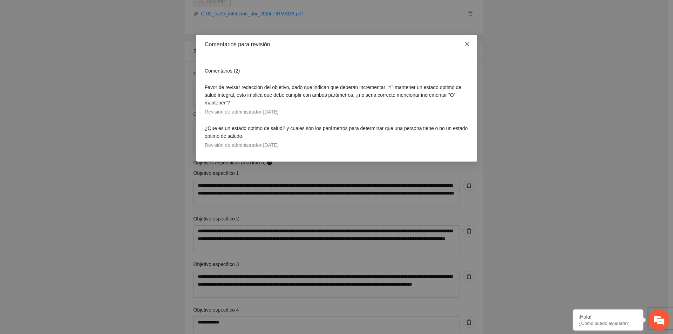
click at [467, 46] on icon "close" at bounding box center [467, 44] width 6 height 6
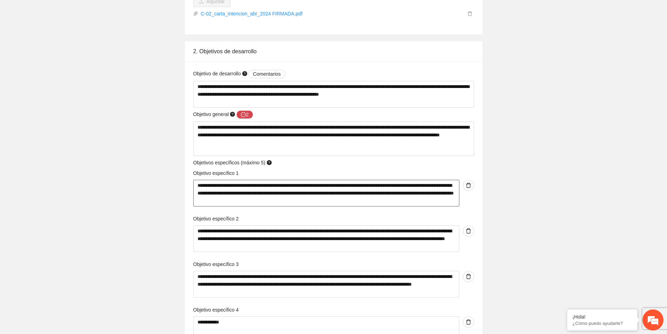
click at [367, 197] on textarea "**********" at bounding box center [326, 193] width 266 height 27
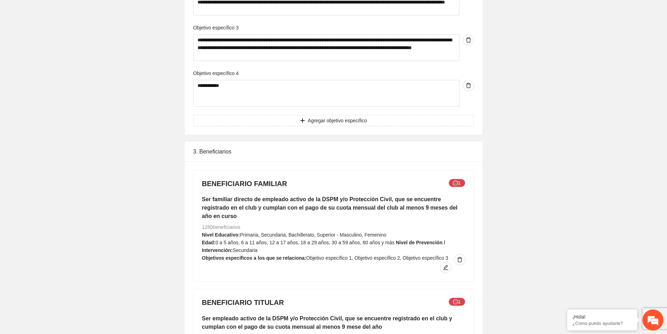
scroll to position [666, 0]
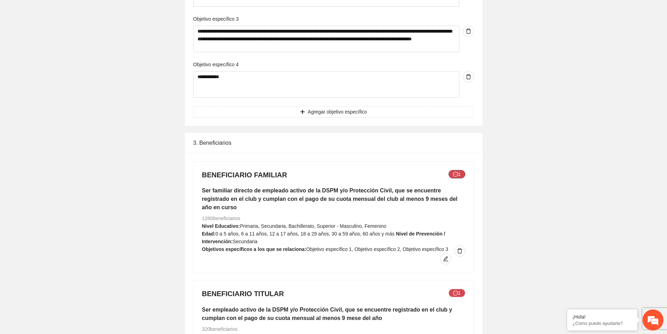
click at [459, 175] on button "1" at bounding box center [457, 174] width 17 height 8
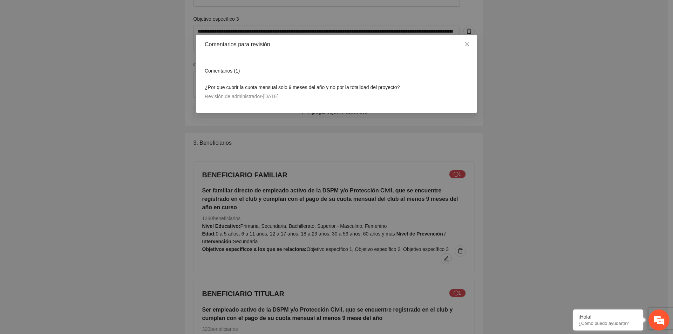
click at [227, 69] on span "Comentarios ( 1 )" at bounding box center [222, 71] width 35 height 6
click at [227, 65] on div "Comentarios ( 1 )" at bounding box center [336, 71] width 263 height 16
click at [308, 77] on div "Comentarios ( 1 )" at bounding box center [336, 71] width 263 height 16
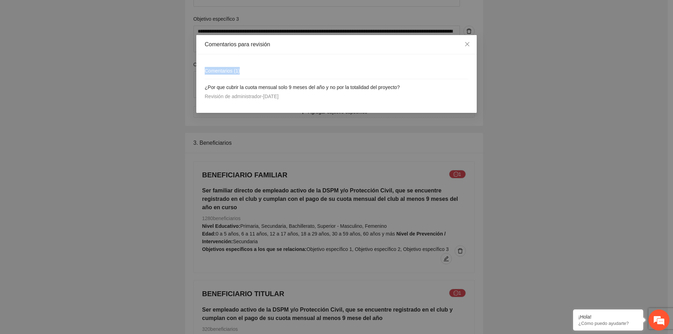
drag, startPoint x: 387, startPoint y: 64, endPoint x: 379, endPoint y: 67, distance: 8.0
click at [386, 64] on div "Comentarios ( 1 )" at bounding box center [336, 71] width 263 height 16
click at [547, 101] on div "Comentarios para revisión Comentarios ( 1 ) ¿Por que cubrir la cuota mensual so…" at bounding box center [336, 167] width 673 height 334
click at [250, 97] on span "Revisión de administrador - [DATE]" at bounding box center [242, 97] width 74 height 6
click at [311, 98] on div "Revisión de administrador - [DATE]" at bounding box center [336, 96] width 263 height 8
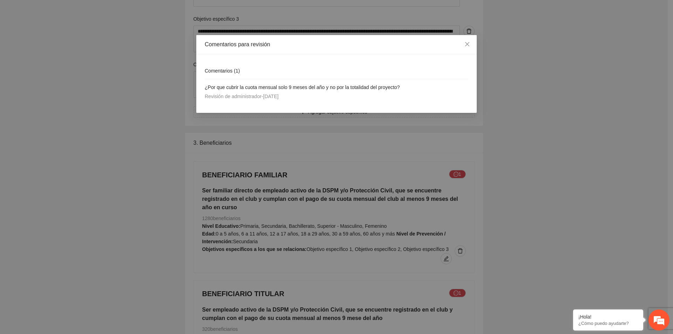
click at [297, 94] on div "Revisión de administrador - [DATE]" at bounding box center [336, 96] width 263 height 8
click at [469, 45] on icon "close" at bounding box center [467, 44] width 6 height 6
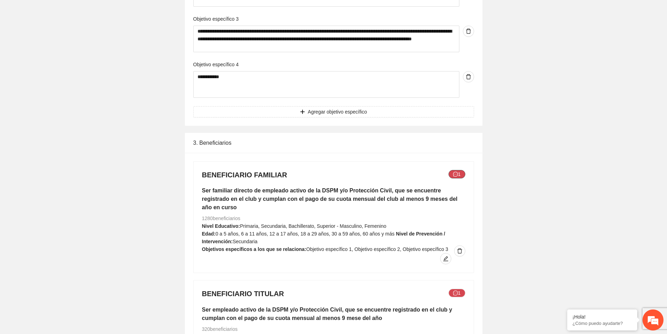
click at [456, 177] on icon "message" at bounding box center [455, 174] width 5 height 5
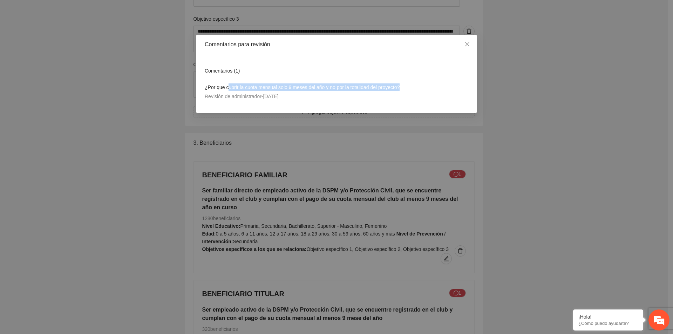
drag, startPoint x: 406, startPoint y: 84, endPoint x: 227, endPoint y: 88, distance: 178.7
click at [227, 88] on h4 "¿Por que cubrir la cuota mensual solo 9 meses del año y no por la totalidad del…" at bounding box center [336, 87] width 263 height 8
drag, startPoint x: 204, startPoint y: 87, endPoint x: 413, endPoint y: 88, distance: 209.2
click at [413, 88] on div "Comentarios ( 1 ) ¿Por que cubrir la cuota mensual solo 9 meses del año y no po…" at bounding box center [336, 83] width 280 height 59
copy span "¿Por que cubrir la cuota mensual solo 9 meses del año y no por la totalidad del…"
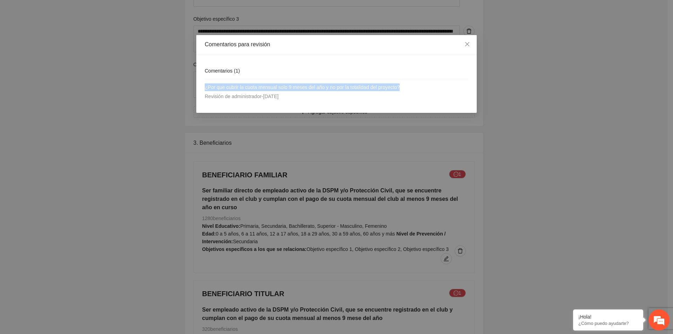
click at [272, 79] on li "¿Por que cubrir la cuota mensual solo 9 meses del año y no por la totalidad del…" at bounding box center [336, 91] width 263 height 25
drag, startPoint x: 208, startPoint y: 88, endPoint x: 400, endPoint y: 90, distance: 192.4
click at [399, 90] on span "¿Por que cubrir la cuota mensual solo 9 meses del año y no por la totalidad del…" at bounding box center [302, 87] width 195 height 6
copy span "Por que cubrir la cuota mensual solo 9 meses del año y no por la totalidad del …"
drag, startPoint x: 469, startPoint y: 43, endPoint x: 543, endPoint y: 73, distance: 79.7
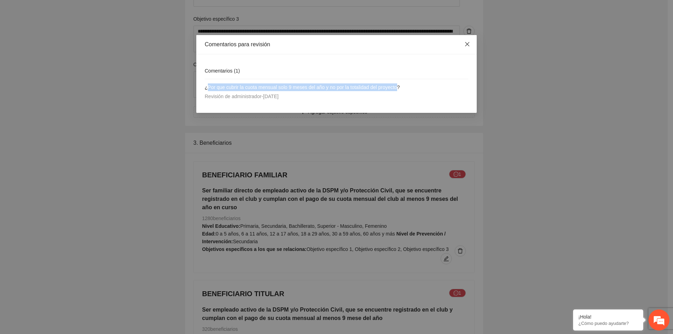
click at [469, 43] on icon "close" at bounding box center [467, 44] width 6 height 6
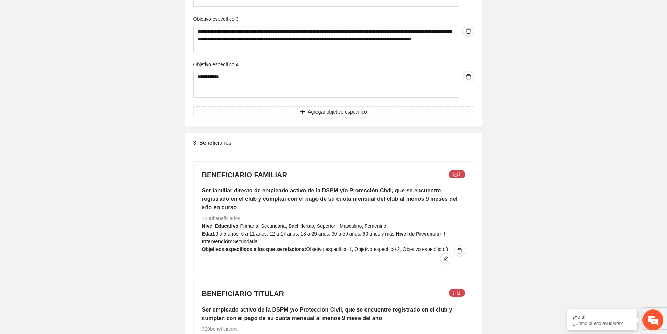
click at [458, 172] on icon "message" at bounding box center [455, 174] width 5 height 5
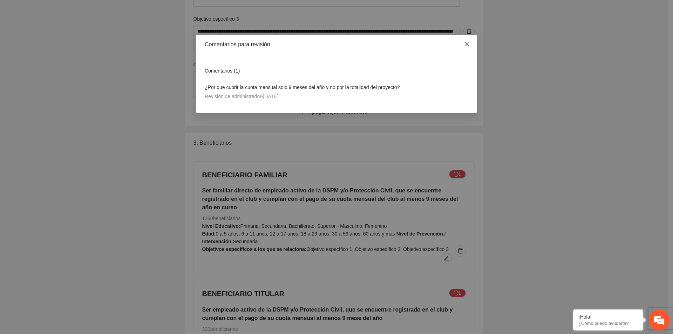
click at [467, 44] on icon "close" at bounding box center [467, 44] width 4 height 4
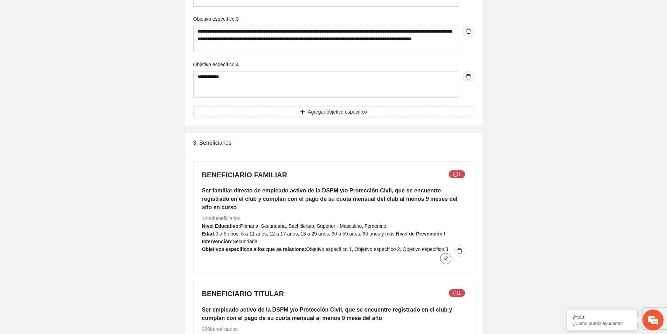
click at [447, 256] on icon "edit" at bounding box center [446, 259] width 6 height 6
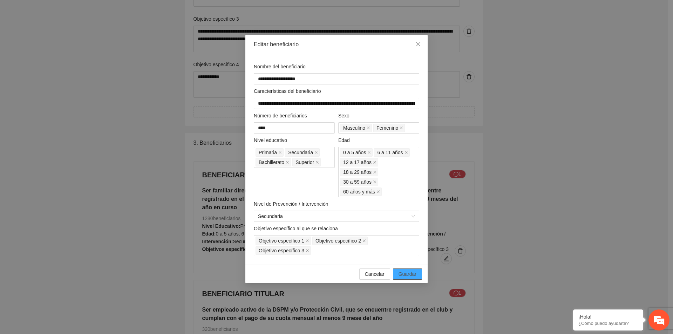
click at [410, 270] on span "Guardar" at bounding box center [407, 274] width 18 height 8
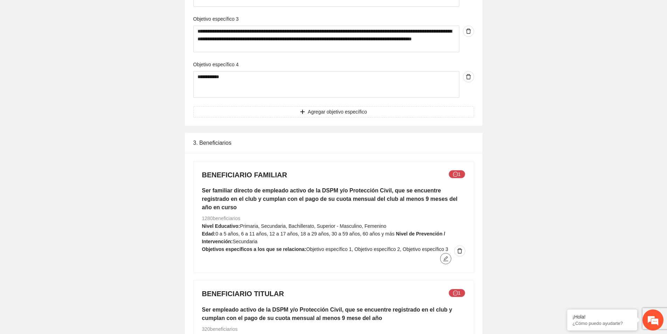
scroll to position [806, 0]
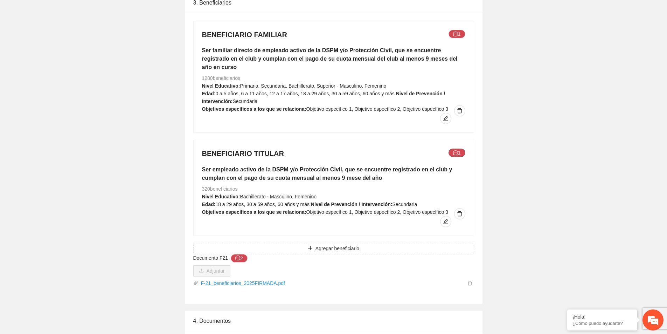
click at [460, 149] on button "1" at bounding box center [457, 153] width 17 height 8
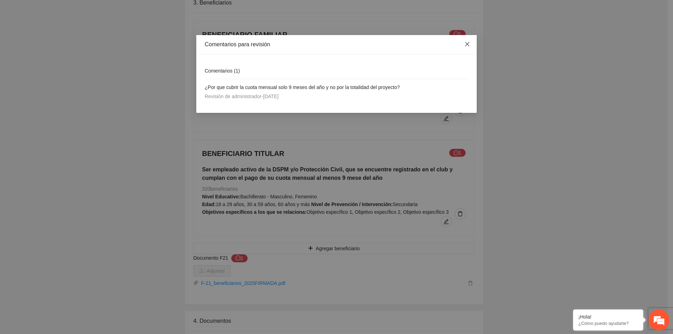
click at [471, 46] on span "Close" at bounding box center [467, 44] width 19 height 19
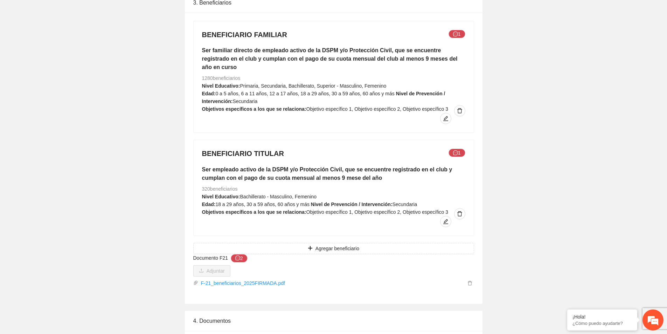
scroll to position [911, 0]
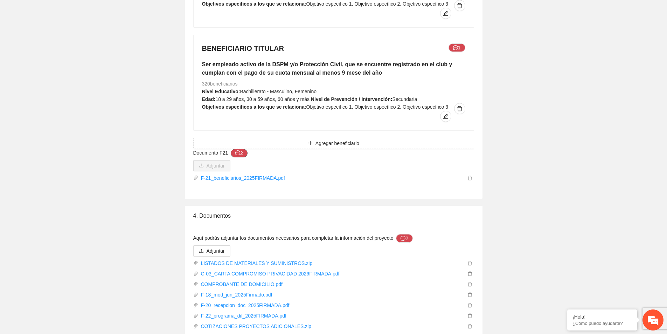
click at [240, 149] on button "2" at bounding box center [239, 153] width 17 height 8
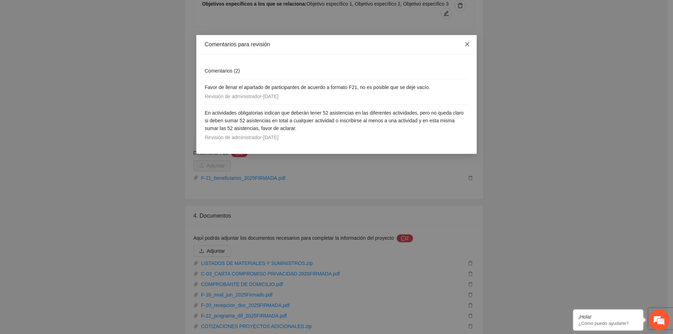
drag, startPoint x: 468, startPoint y: 44, endPoint x: 459, endPoint y: 46, distance: 8.6
click at [468, 44] on icon "close" at bounding box center [467, 44] width 4 height 4
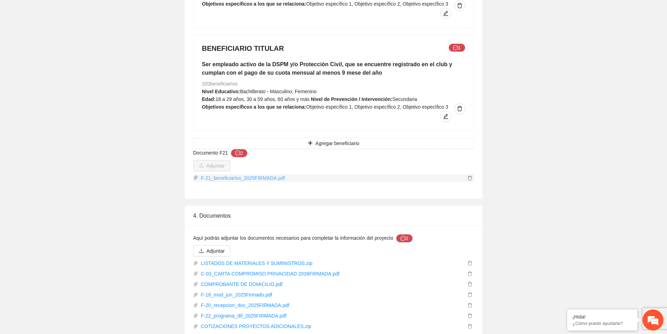
click at [248, 174] on link "F-21_beneficiarios_2025FIRMADA.pdf" at bounding box center [332, 178] width 268 height 8
click at [240, 149] on button "2" at bounding box center [239, 153] width 17 height 8
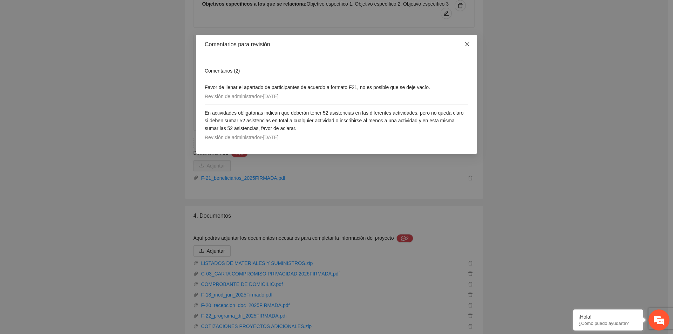
click at [468, 46] on icon "close" at bounding box center [467, 44] width 4 height 4
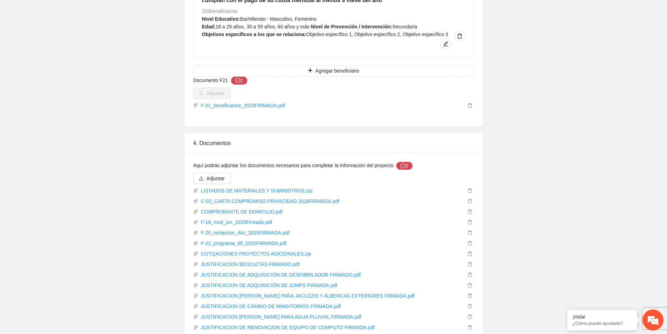
scroll to position [1016, 0]
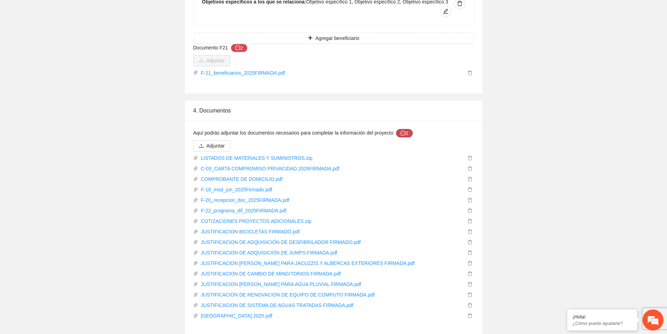
click at [407, 129] on button "2" at bounding box center [404, 133] width 17 height 8
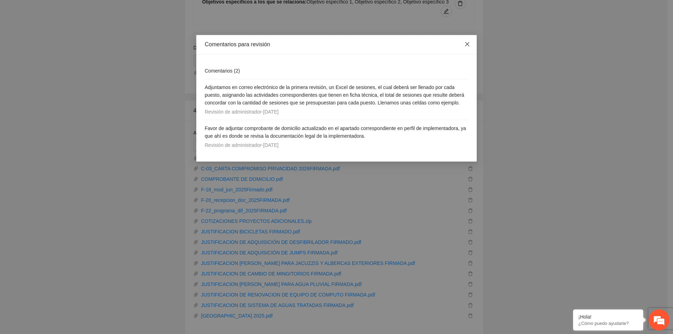
click at [467, 44] on icon "close" at bounding box center [467, 44] width 4 height 4
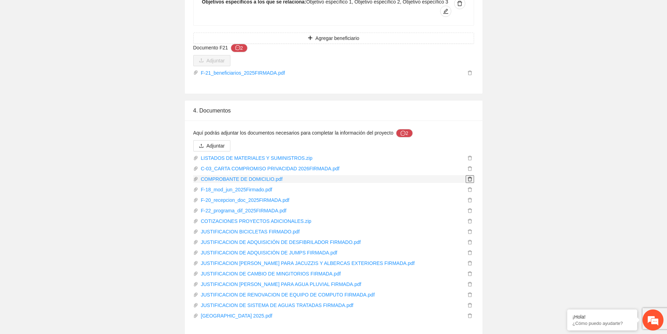
click at [470, 177] on icon "delete" at bounding box center [470, 179] width 5 height 5
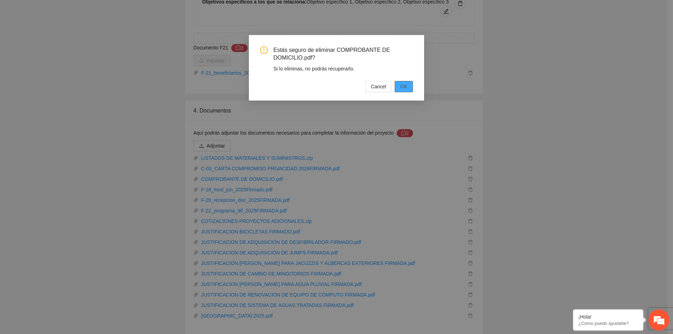
click at [406, 87] on span "OK" at bounding box center [403, 87] width 7 height 8
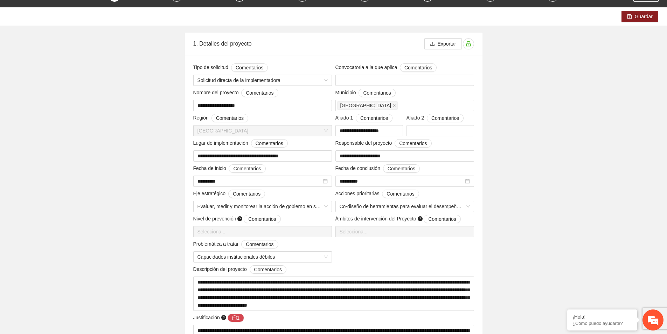
scroll to position [0, 0]
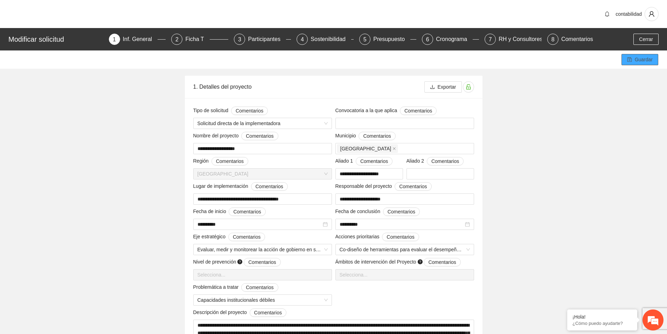
click at [638, 61] on span "Guardar" at bounding box center [644, 60] width 18 height 8
click at [649, 40] on span "Cerrar" at bounding box center [646, 39] width 14 height 8
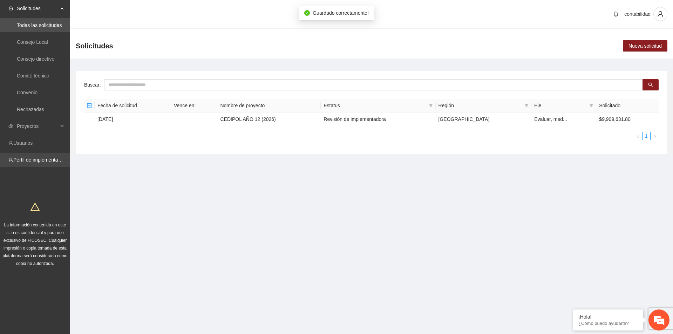
click at [42, 162] on link "Perfil de implementadora" at bounding box center [40, 160] width 55 height 6
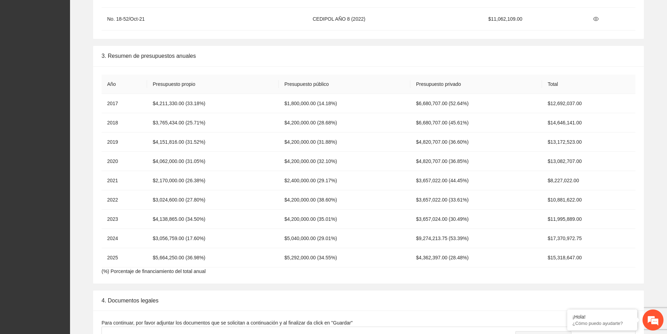
scroll to position [1226, 0]
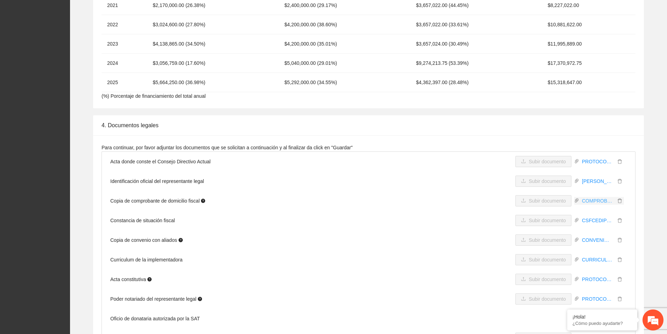
click at [604, 202] on link "COMPROBANTE DE DOMICILIO.pdf" at bounding box center [597, 201] width 36 height 8
click at [619, 202] on icon "delete" at bounding box center [620, 200] width 5 height 5
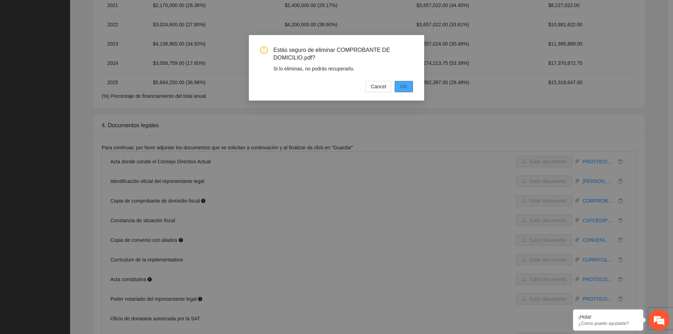
click at [407, 88] on button "OK" at bounding box center [403, 86] width 18 height 11
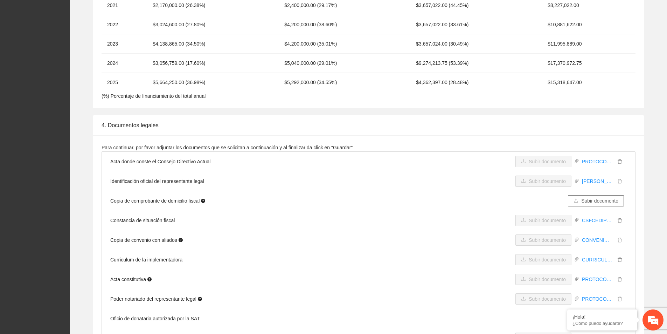
click at [603, 203] on span "Subir documento" at bounding box center [600, 201] width 37 height 8
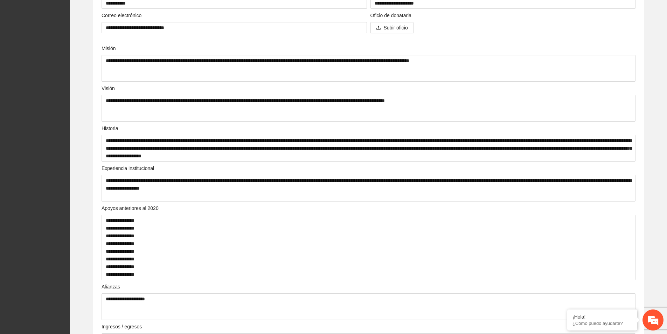
scroll to position [35, 0]
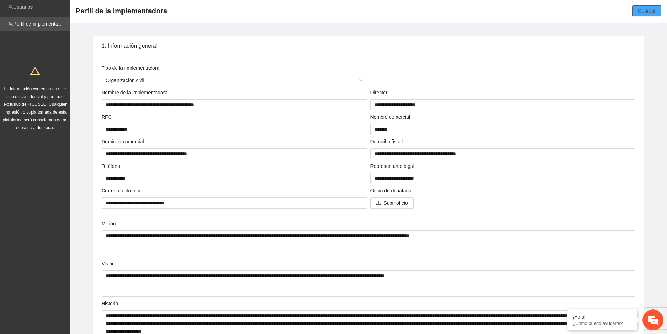
click at [649, 11] on span "Guardar" at bounding box center [647, 11] width 18 height 8
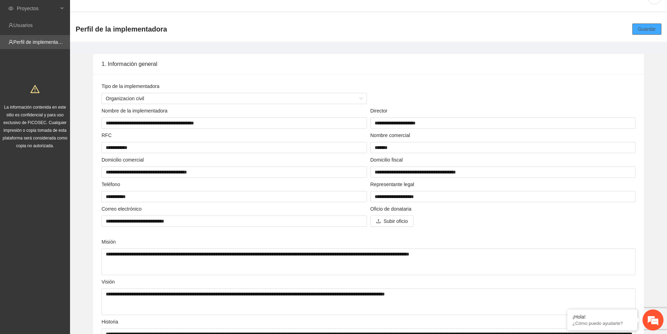
scroll to position [0, 0]
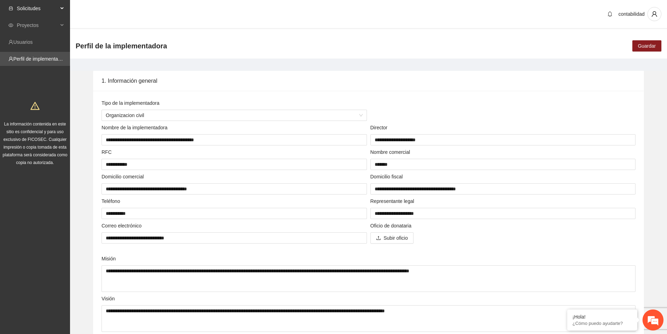
click at [37, 10] on span "Solicitudes" at bounding box center [37, 8] width 41 height 14
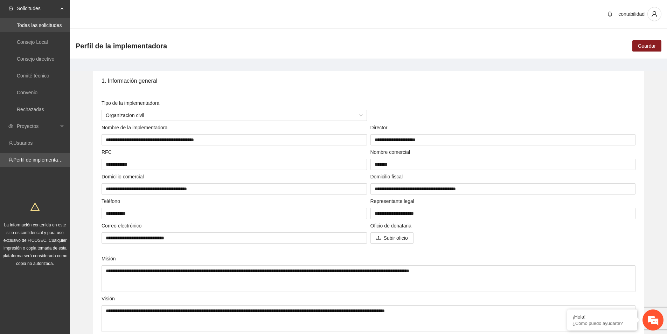
click at [31, 27] on link "Todas las solicitudes" at bounding box center [39, 25] width 45 height 6
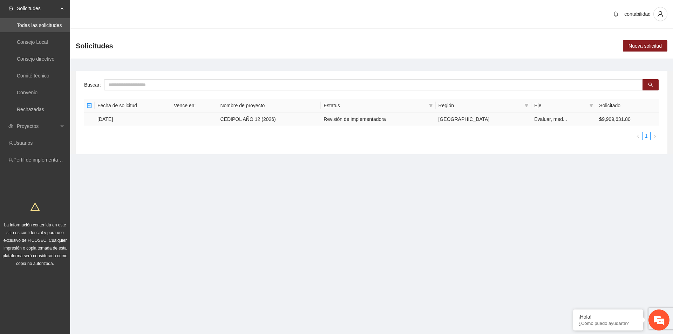
click at [111, 121] on td "[DATE]" at bounding box center [133, 119] width 76 height 14
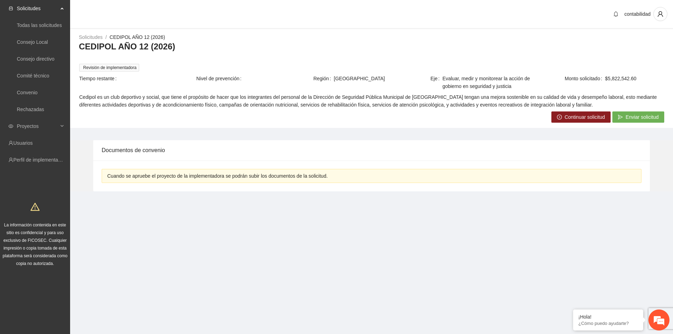
click at [571, 118] on span "Continuar solicitud" at bounding box center [584, 117] width 40 height 8
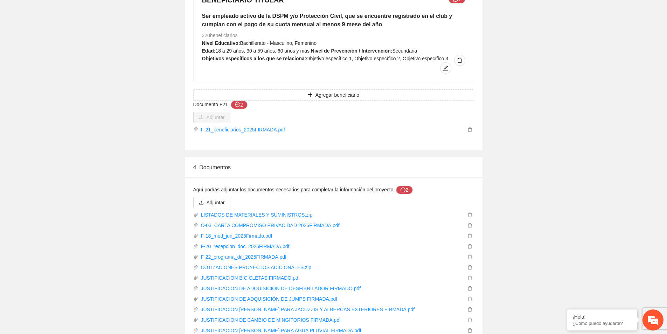
scroll to position [1026, 0]
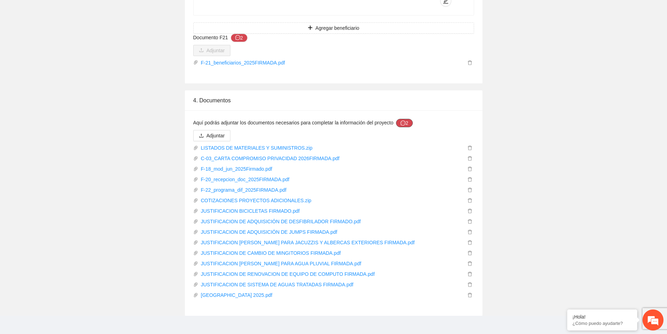
click at [403, 119] on button "2" at bounding box center [404, 123] width 17 height 8
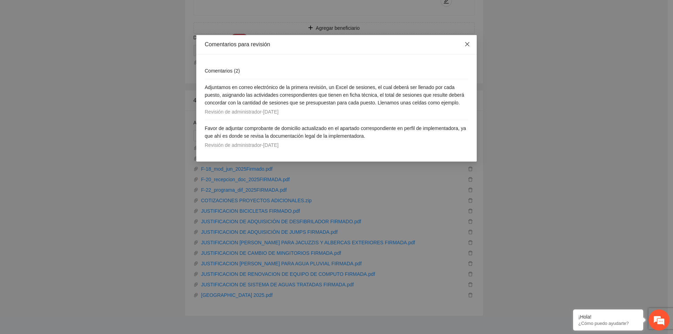
click at [467, 43] on icon "close" at bounding box center [467, 44] width 6 height 6
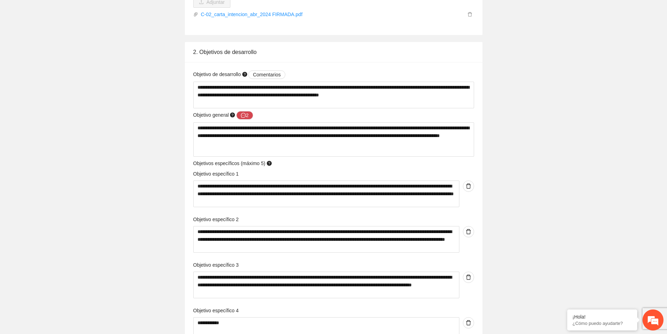
scroll to position [0, 0]
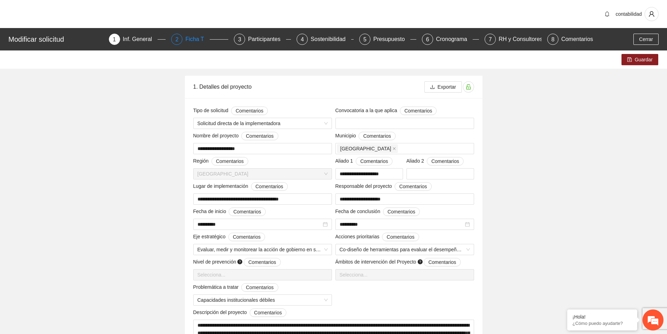
click at [197, 41] on div "Ficha T" at bounding box center [197, 39] width 24 height 11
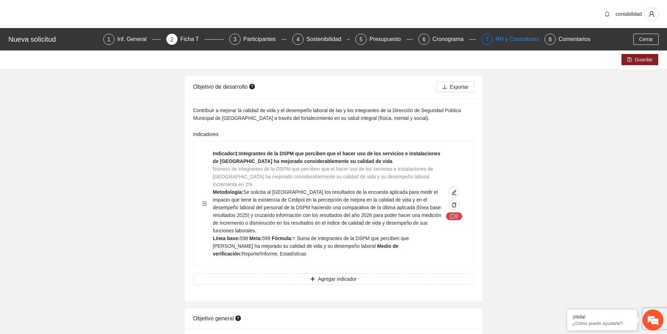
click at [508, 43] on div "RH y Consultores" at bounding box center [520, 39] width 49 height 11
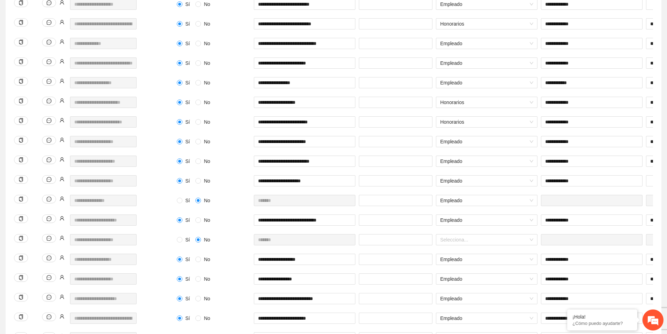
scroll to position [502, 0]
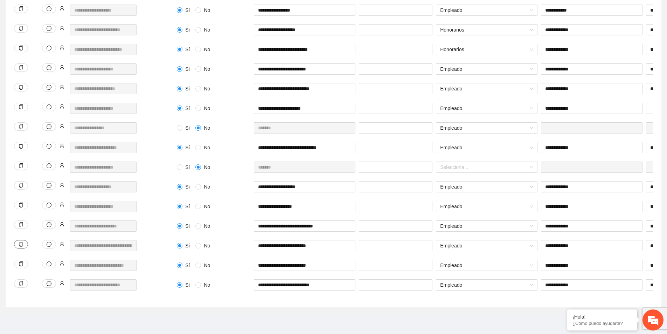
click at [19, 242] on icon "copy" at bounding box center [21, 244] width 5 height 5
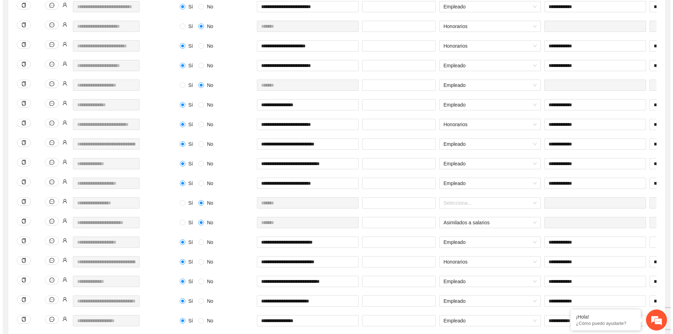
scroll to position [0, 0]
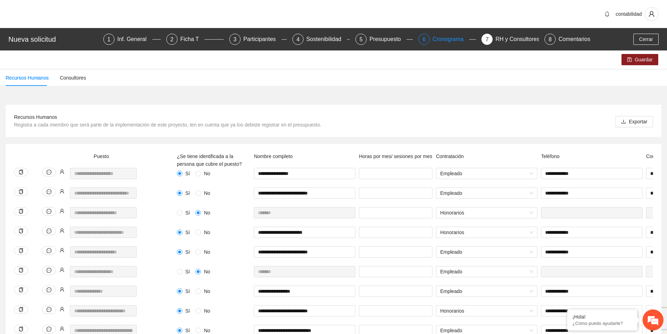
click at [459, 37] on div "Cronograma" at bounding box center [451, 39] width 37 height 11
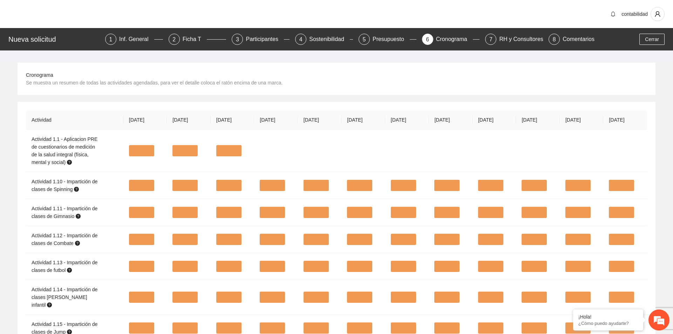
click at [378, 43] on div "Presupuesto" at bounding box center [390, 39] width 37 height 11
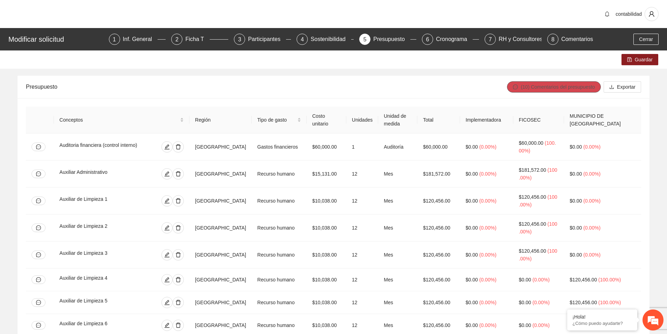
click at [543, 87] on span "(10) Comentarios del presupuesto" at bounding box center [558, 87] width 74 height 8
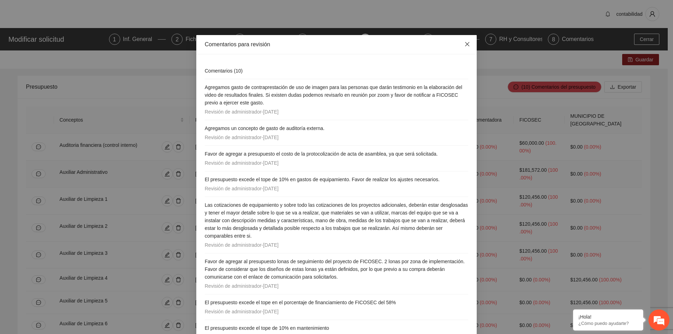
drag, startPoint x: 465, startPoint y: 46, endPoint x: 107, endPoint y: 165, distance: 377.6
click at [465, 46] on icon "close" at bounding box center [467, 44] width 6 height 6
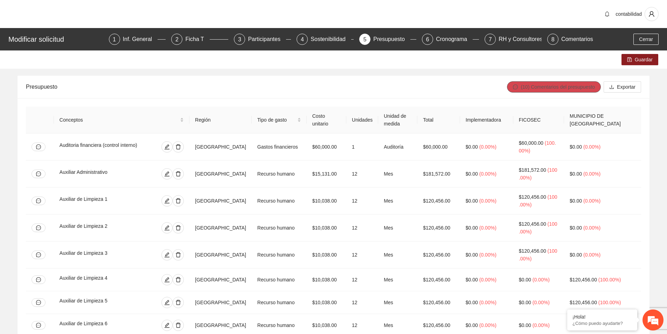
click at [549, 88] on span "(10) Comentarios del presupuesto" at bounding box center [558, 87] width 74 height 8
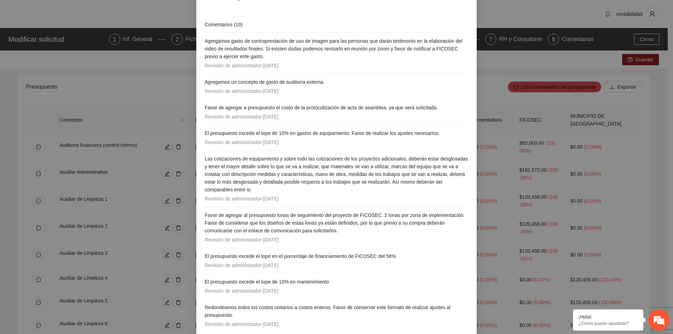
scroll to position [87, 0]
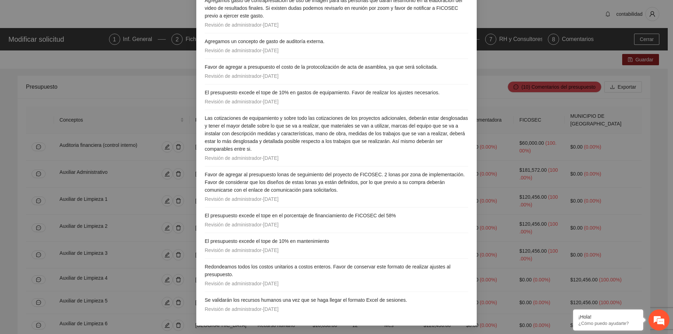
click at [276, 149] on span "Las cotizaciones de equipamiento y sobre todo las cotizaciones de los proyectos…" at bounding box center [336, 133] width 263 height 36
click at [437, 67] on h4 "Favor de agregar a presupuesto el costo de la protocolización de acta de asambl…" at bounding box center [336, 67] width 263 height 8
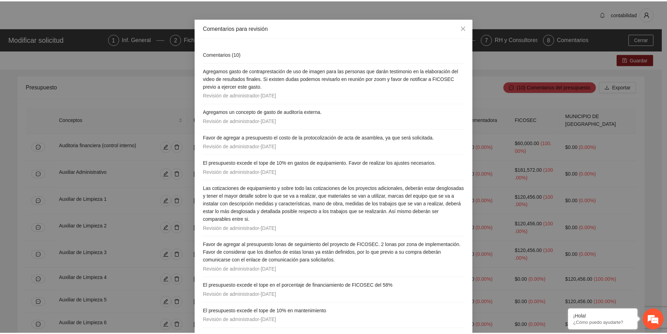
scroll to position [0, 0]
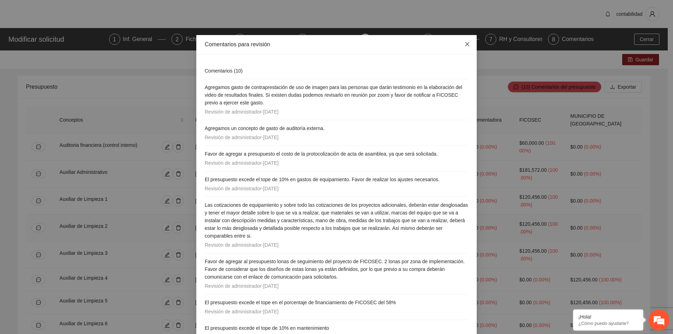
click at [464, 45] on icon "close" at bounding box center [467, 44] width 6 height 6
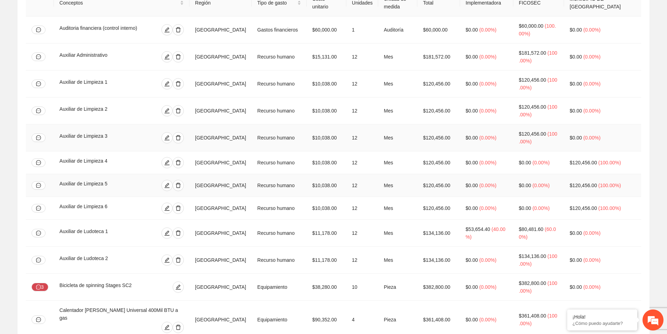
scroll to position [175, 0]
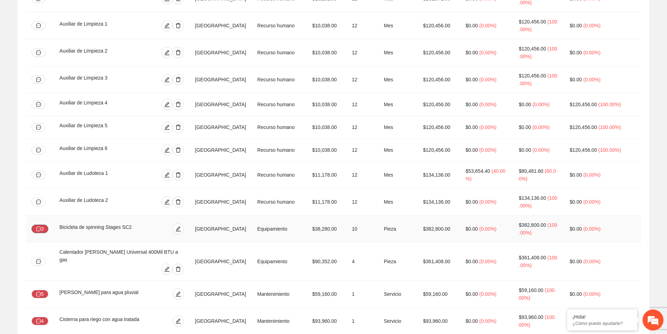
click at [42, 230] on button "3" at bounding box center [40, 229] width 17 height 8
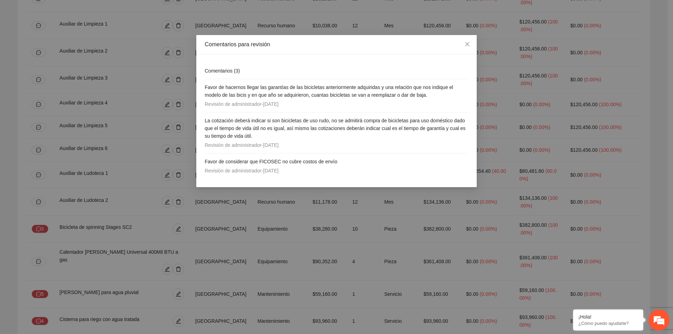
click at [433, 96] on h4 "Favor de hacernos llegar las garantías de las bicicletas anteriormente adquirid…" at bounding box center [336, 90] width 263 height 15
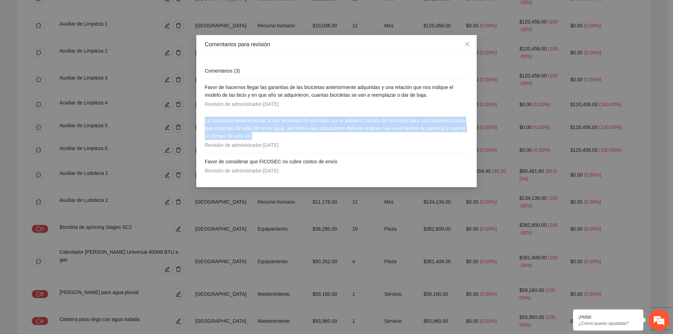
drag, startPoint x: 218, startPoint y: 122, endPoint x: 274, endPoint y: 138, distance: 58.5
click at [274, 138] on h4 "La cotización deberá indicar si son bicicletas de uso rudo, no se admitirá comp…" at bounding box center [336, 128] width 263 height 23
copy span "La cotización deberá indicar si son bicicletas de uso rudo, no se admitirá comp…"
drag, startPoint x: 290, startPoint y: 137, endPoint x: 274, endPoint y: 137, distance: 15.4
click at [289, 137] on h4 "La cotización deberá indicar si son bicicletas de uso rudo, no se admitirá comp…" at bounding box center [336, 128] width 263 height 23
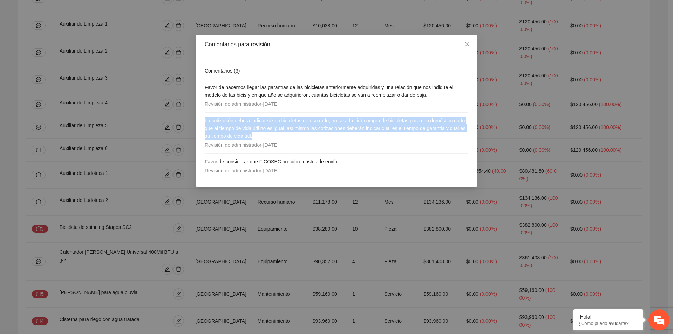
click at [273, 137] on h4 "La cotización deberá indicar si son bicicletas de uso rudo, no se admitirá comp…" at bounding box center [336, 128] width 263 height 23
drag, startPoint x: 276, startPoint y: 135, endPoint x: 203, endPoint y: 119, distance: 74.2
click at [203, 119] on div "Comentarios ( 3 ) Favor de hacernos llegar las garantías de las bicicletas ante…" at bounding box center [336, 120] width 280 height 133
copy span "La cotización deberá indicar si son bicicletas de uso rudo, no se admitirá comp…"
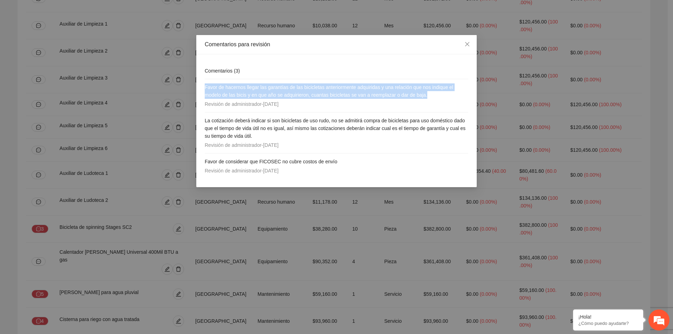
drag, startPoint x: 430, startPoint y: 95, endPoint x: 187, endPoint y: 89, distance: 242.9
click at [187, 89] on div "Comentarios para revisión Comentarios ( 3 ) Favor de hacernos llegar las garant…" at bounding box center [336, 167] width 673 height 334
copy span "Favor de hacernos llegar las garantías de las bicicletas anteriormente adquirid…"
drag, startPoint x: 466, startPoint y: 45, endPoint x: 133, endPoint y: 277, distance: 406.0
click at [466, 45] on icon "close" at bounding box center [467, 44] width 6 height 6
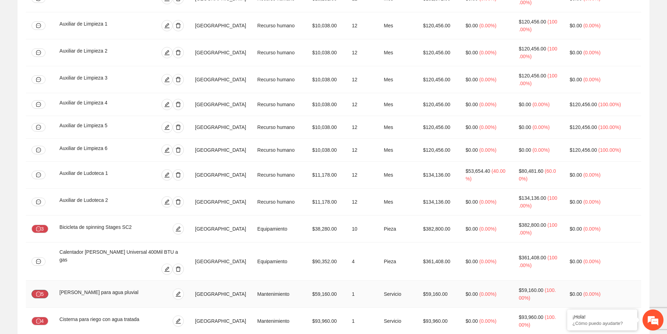
click at [35, 290] on button "5" at bounding box center [40, 294] width 17 height 8
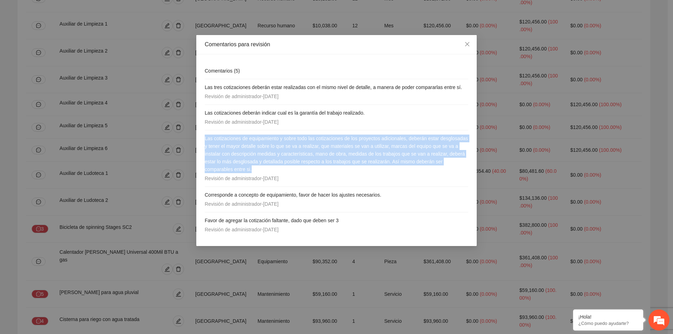
drag, startPoint x: 204, startPoint y: 138, endPoint x: 285, endPoint y: 170, distance: 86.7
click at [285, 170] on div "Comentarios ( 5 ) Las tres cotizaciones deberán estar realizadas con el mismo n…" at bounding box center [336, 150] width 280 height 192
copy span "Las cotizaciones de equipamiento y sobre todo las cotizaciones de los proyectos…"
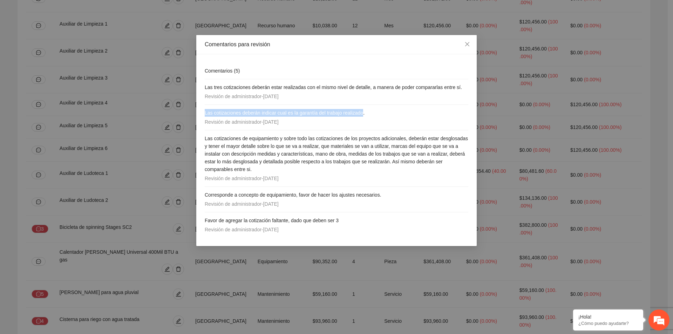
drag, startPoint x: 205, startPoint y: 112, endPoint x: 364, endPoint y: 115, distance: 159.1
click at [364, 115] on div "Comentarios ( 5 ) Las tres cotizaciones deberán estar realizadas con el mismo n…" at bounding box center [336, 150] width 280 height 192
copy span "Las cotizaciones deberán indicar cual es la garantía del trabajo realizado"
click at [468, 45] on icon "close" at bounding box center [467, 44] width 6 height 6
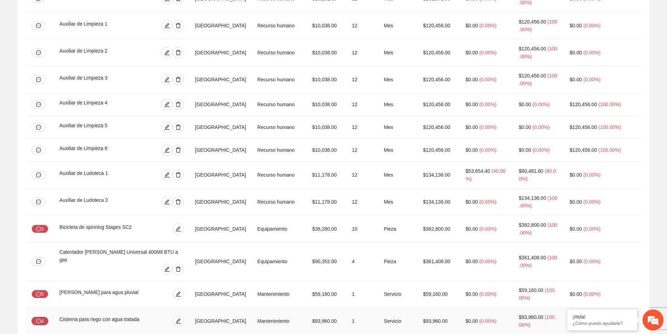
click at [43, 317] on button "4" at bounding box center [40, 321] width 17 height 8
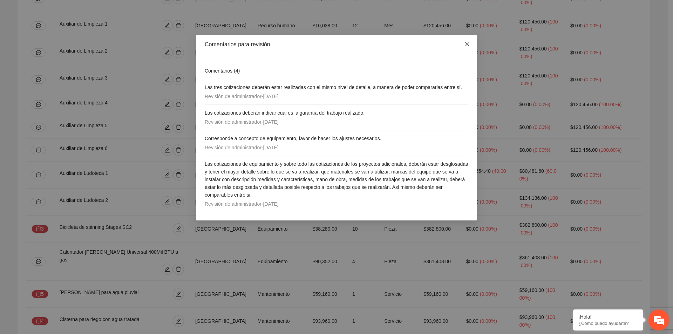
click at [467, 43] on icon "close" at bounding box center [467, 44] width 6 height 6
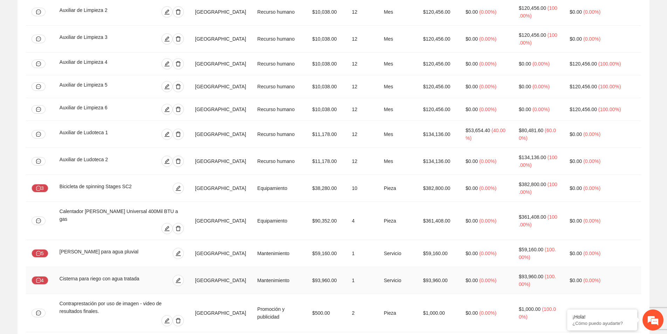
scroll to position [280, 0]
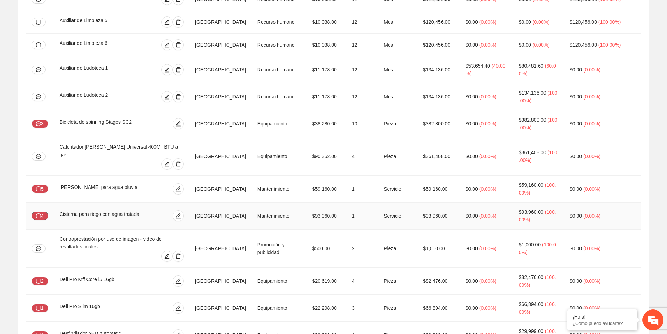
click at [43, 212] on button "4" at bounding box center [40, 216] width 17 height 8
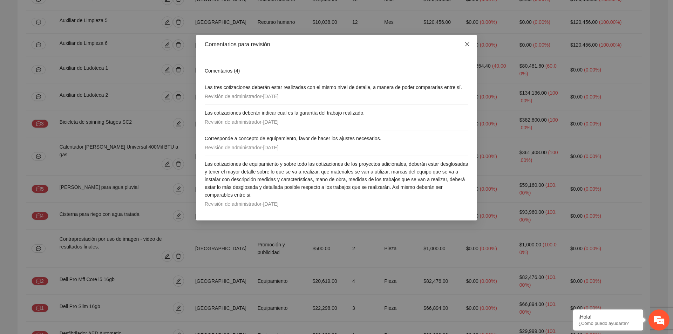
click at [470, 44] on span "Close" at bounding box center [467, 44] width 19 height 19
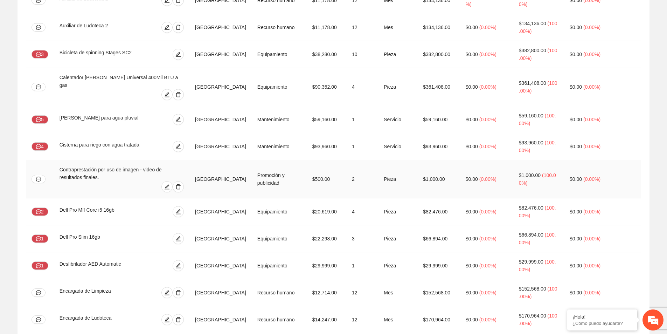
scroll to position [350, 0]
click at [41, 207] on button "2" at bounding box center [40, 211] width 17 height 8
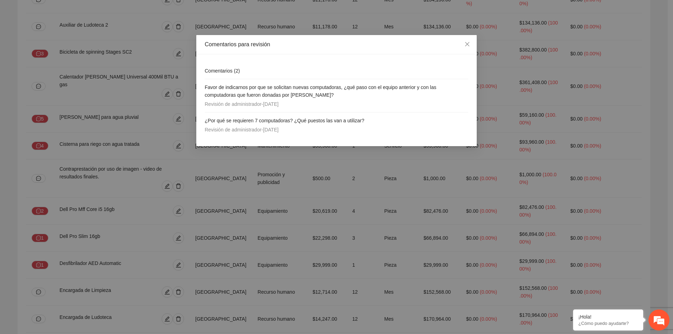
click at [317, 96] on h4 "Favor de indicarnos por que se solicitan nuevas computadoras, ¿qué paso con el …" at bounding box center [336, 90] width 263 height 15
click at [465, 50] on span "Close" at bounding box center [467, 44] width 19 height 19
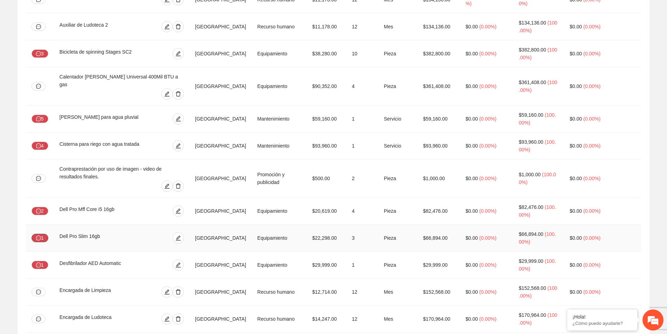
click at [40, 234] on button "1" at bounding box center [40, 238] width 17 height 8
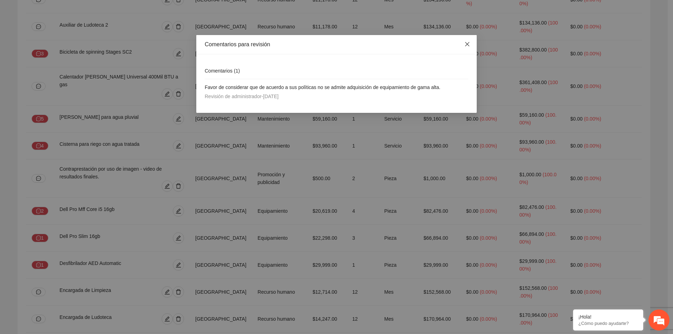
click at [469, 47] on span "Close" at bounding box center [467, 44] width 19 height 19
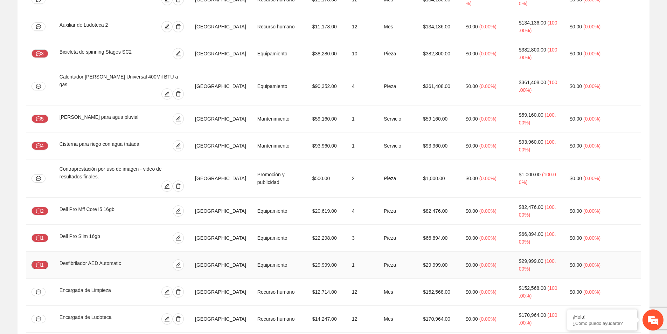
click at [44, 261] on button "1" at bounding box center [40, 265] width 17 height 8
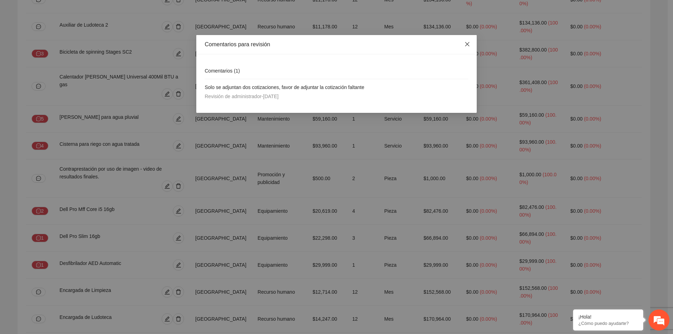
click at [467, 45] on icon "close" at bounding box center [467, 44] width 6 height 6
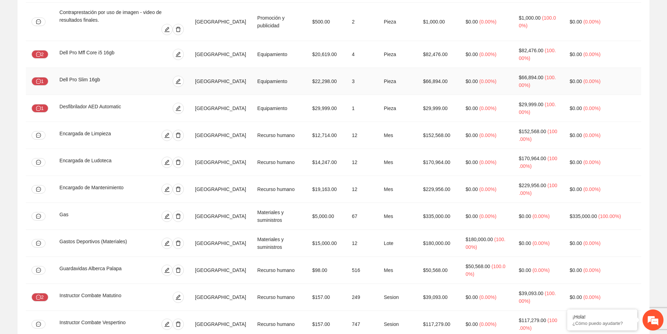
scroll to position [561, 0]
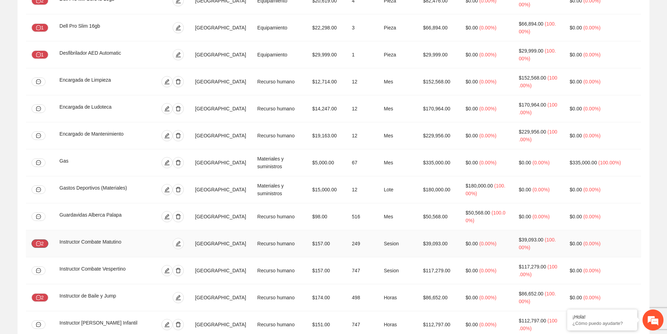
click at [39, 241] on icon "message" at bounding box center [38, 243] width 5 height 5
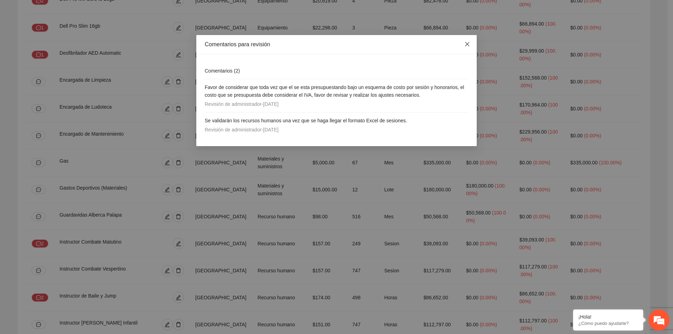
click at [467, 46] on icon "close" at bounding box center [467, 44] width 6 height 6
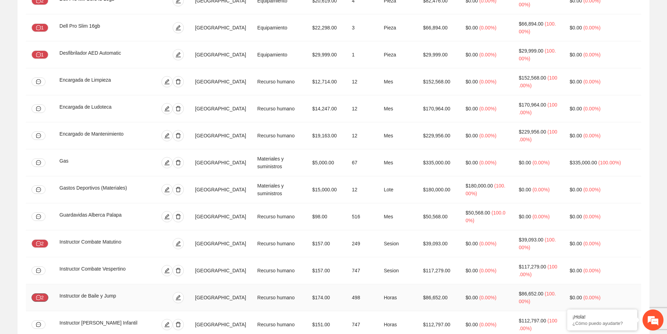
click at [39, 295] on icon "message" at bounding box center [38, 297] width 5 height 5
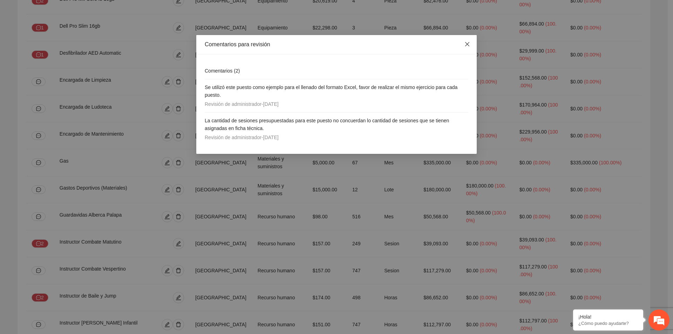
click at [466, 46] on icon "close" at bounding box center [467, 44] width 4 height 4
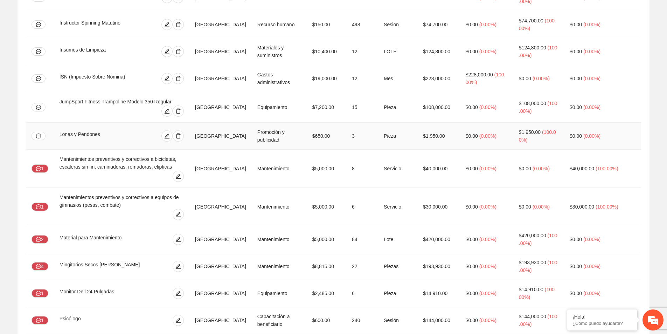
scroll to position [1156, 0]
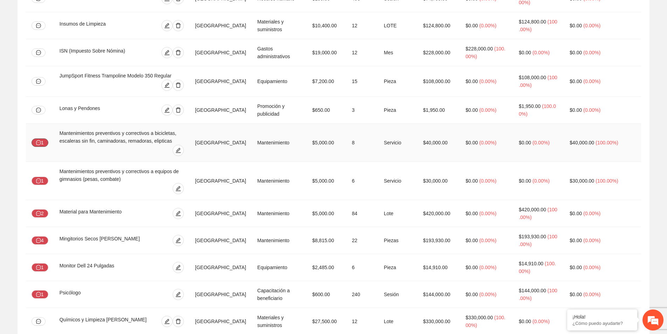
click at [41, 138] on button "1" at bounding box center [40, 142] width 17 height 8
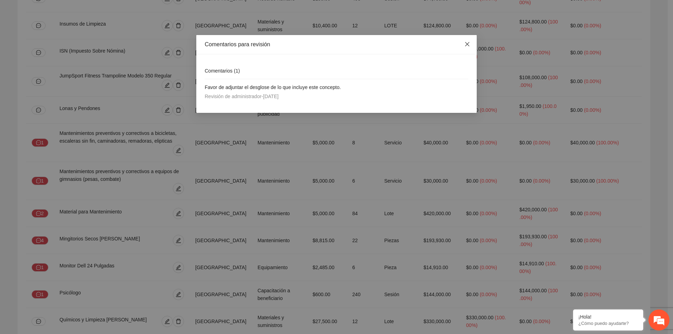
click at [467, 46] on icon "close" at bounding box center [467, 44] width 6 height 6
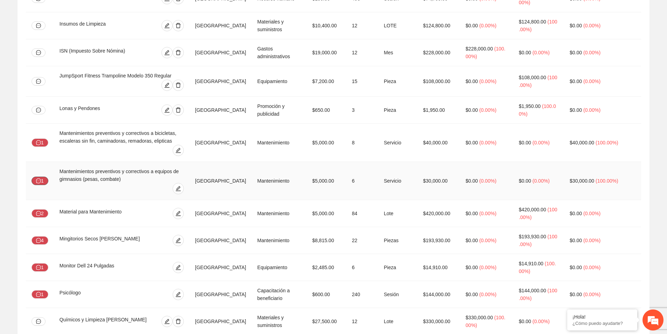
click at [40, 178] on span "message" at bounding box center [38, 181] width 5 height 6
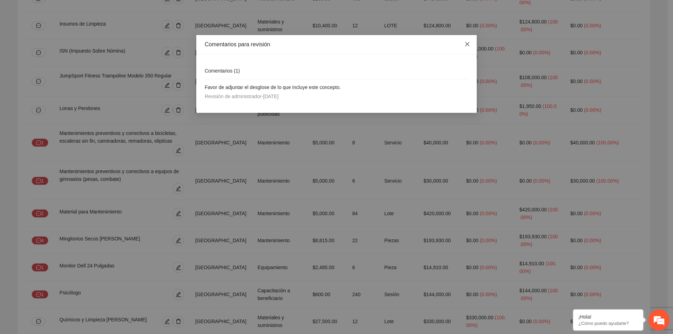
click at [465, 43] on icon "close" at bounding box center [467, 44] width 6 height 6
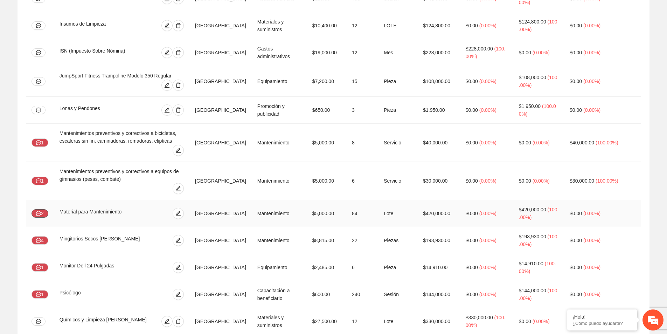
click at [41, 209] on button "2" at bounding box center [40, 213] width 17 height 8
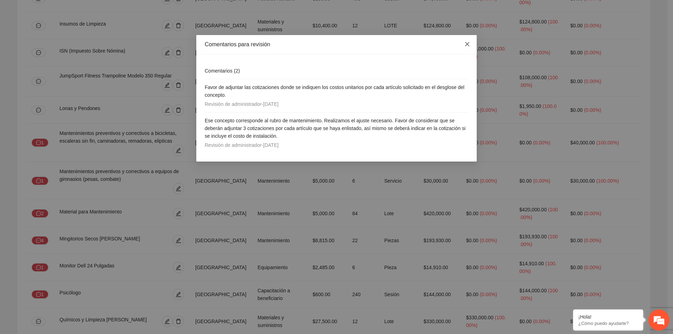
click at [468, 46] on icon "close" at bounding box center [467, 44] width 4 height 4
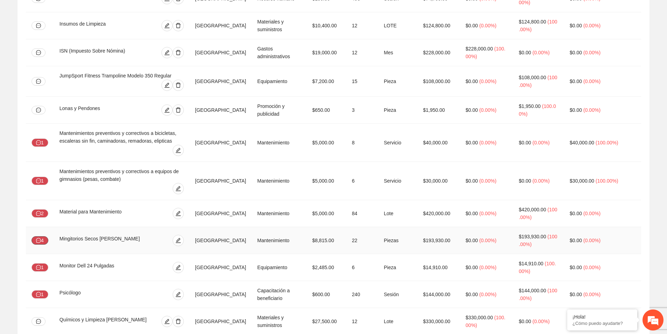
click at [41, 236] on button "4" at bounding box center [40, 240] width 17 height 8
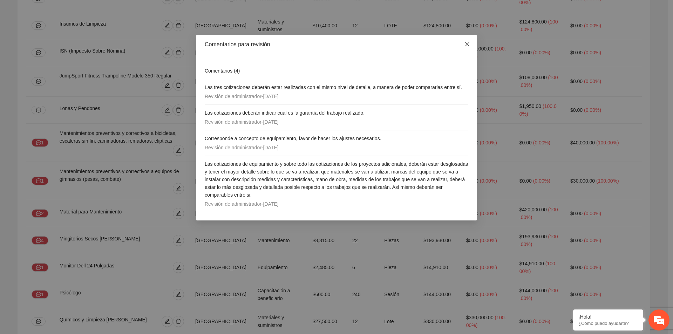
click at [467, 47] on icon "close" at bounding box center [467, 44] width 6 height 6
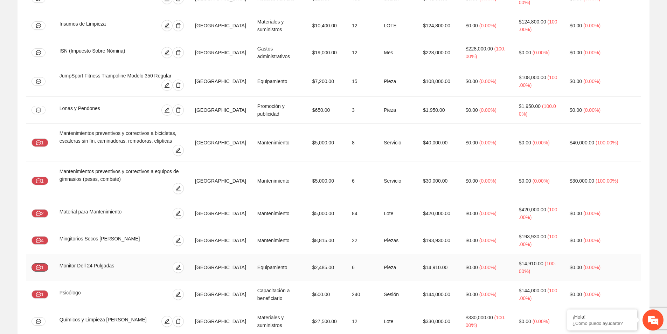
click at [44, 263] on button "1" at bounding box center [40, 267] width 17 height 8
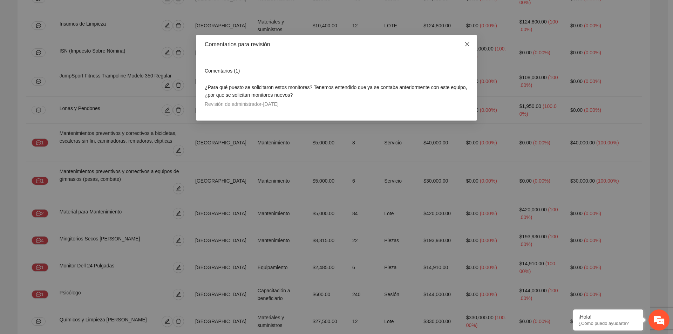
click at [466, 43] on icon "close" at bounding box center [467, 44] width 6 height 6
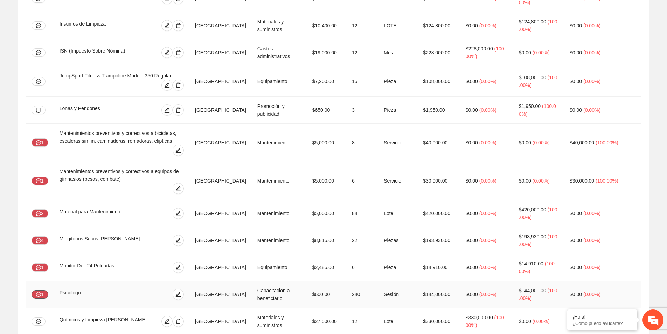
click at [40, 292] on icon "message" at bounding box center [38, 294] width 5 height 5
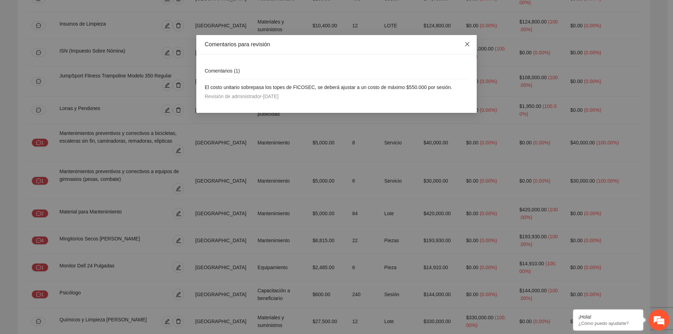
click at [468, 46] on icon "close" at bounding box center [467, 44] width 6 height 6
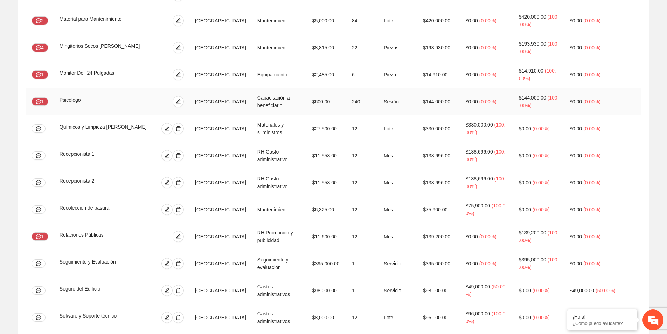
scroll to position [1436, 0]
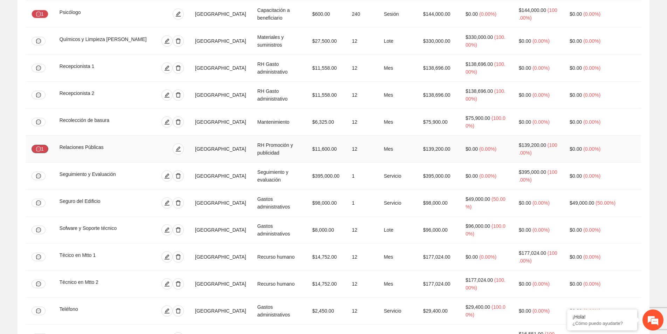
click at [43, 145] on button "1" at bounding box center [40, 149] width 17 height 8
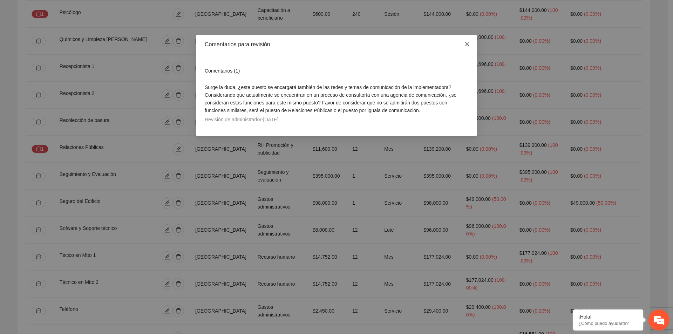
click at [470, 47] on span "Close" at bounding box center [467, 44] width 19 height 19
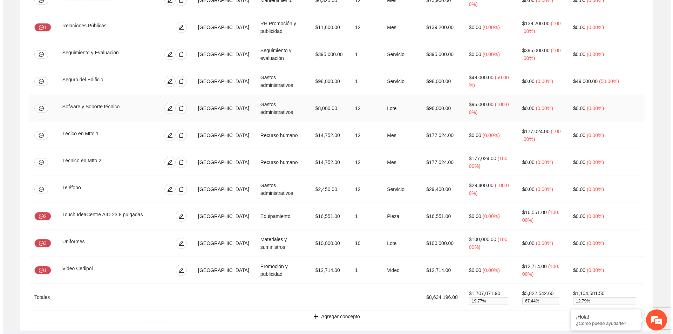
scroll to position [1559, 0]
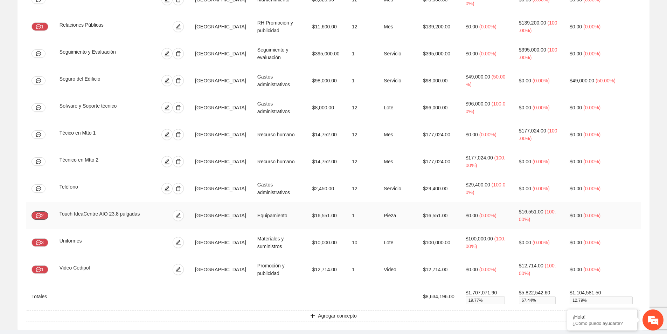
click at [41, 213] on icon "message" at bounding box center [38, 215] width 5 height 5
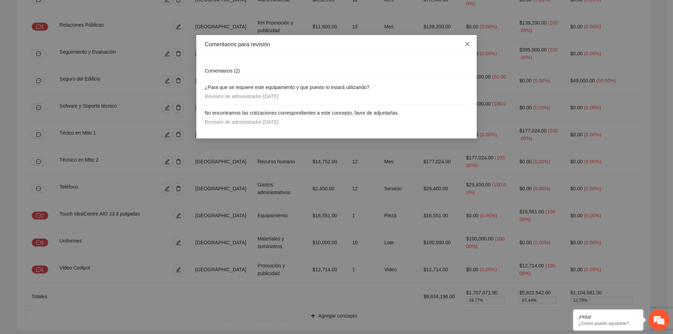
drag, startPoint x: 466, startPoint y: 46, endPoint x: 21, endPoint y: 196, distance: 469.0
click at [466, 45] on icon "close" at bounding box center [467, 44] width 4 height 4
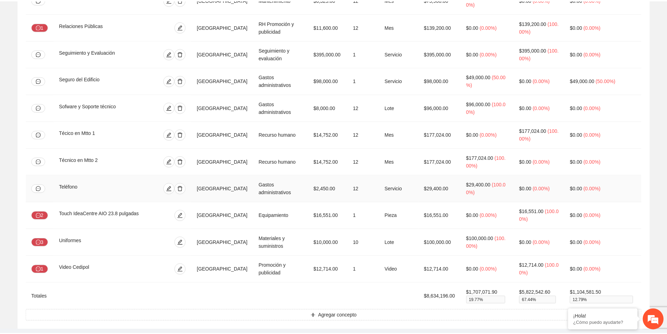
scroll to position [1554, 0]
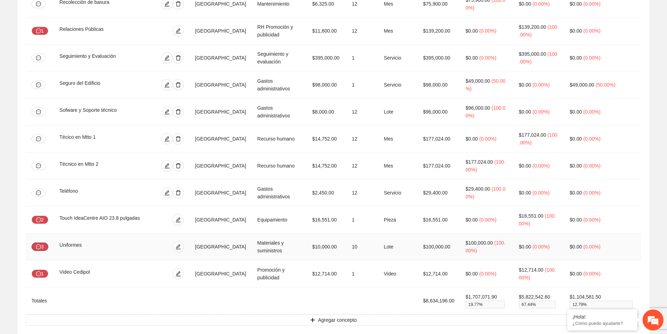
click at [41, 244] on icon "message" at bounding box center [38, 246] width 5 height 5
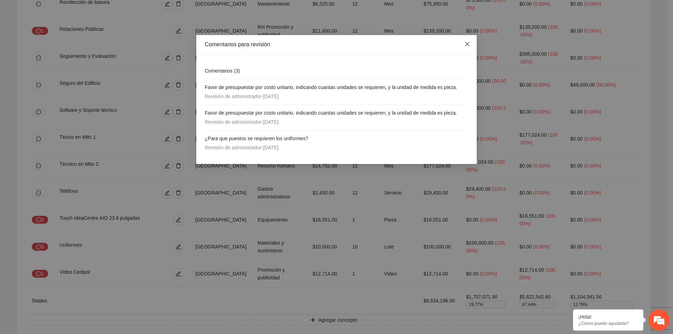
click at [466, 44] on icon "close" at bounding box center [467, 44] width 6 height 6
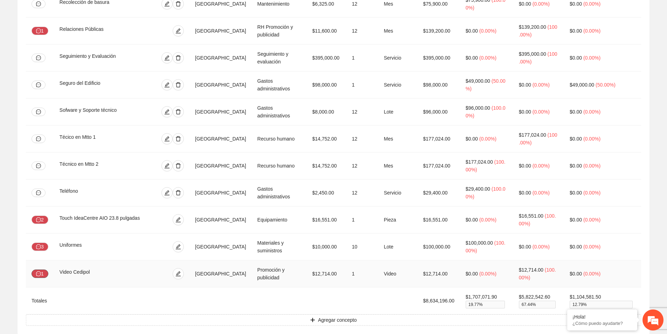
click at [35, 269] on button "1" at bounding box center [40, 273] width 17 height 8
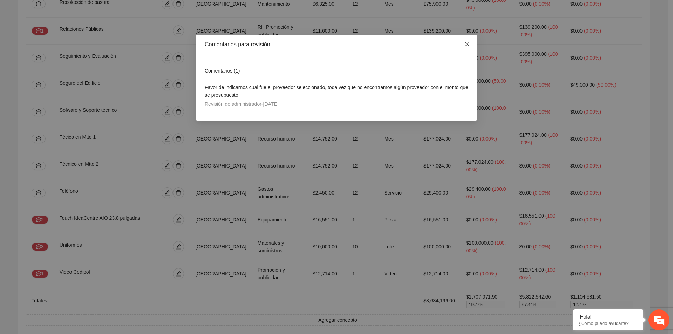
click at [467, 45] on icon "close" at bounding box center [467, 44] width 4 height 4
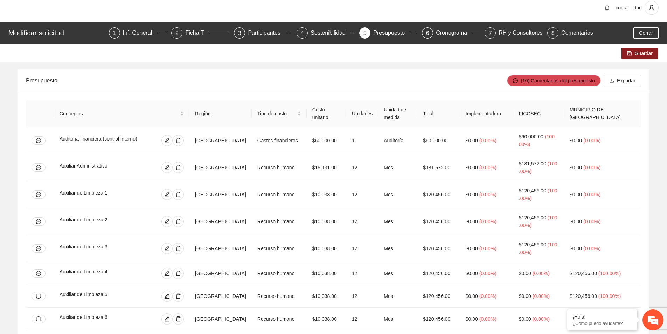
scroll to position [0, 0]
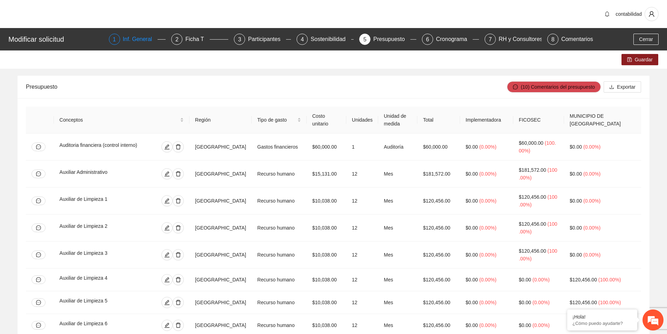
click at [131, 38] on div "Inf. General" at bounding box center [140, 39] width 35 height 11
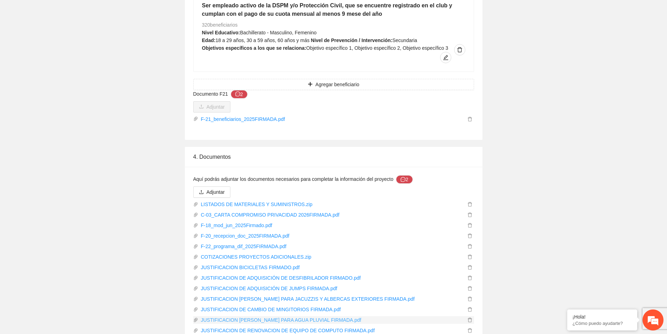
scroll to position [1026, 0]
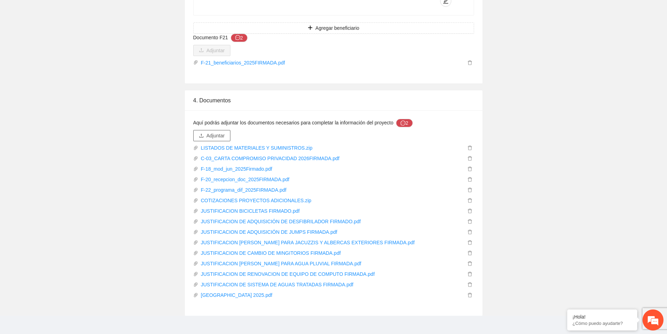
click at [221, 132] on span "Adjuntar" at bounding box center [216, 136] width 18 height 8
click at [222, 132] on span "Adjuntar" at bounding box center [216, 136] width 18 height 8
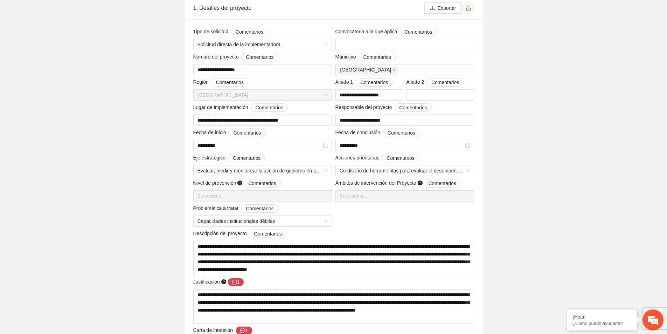
scroll to position [0, 0]
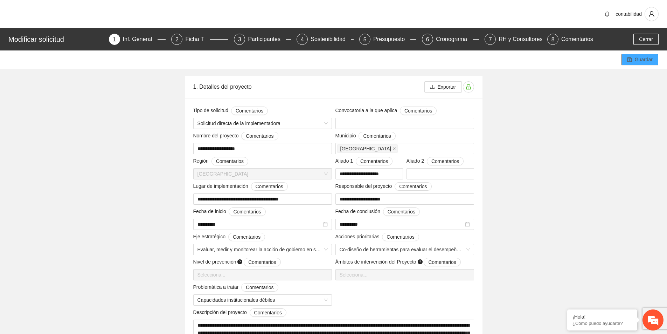
click at [637, 59] on span "Guardar" at bounding box center [644, 60] width 18 height 8
click at [379, 39] on div "Presupuesto" at bounding box center [391, 39] width 37 height 11
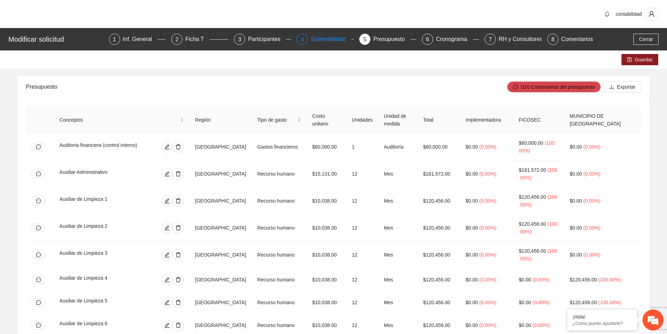
click at [327, 38] on div "Sostenibilidad" at bounding box center [331, 39] width 41 height 11
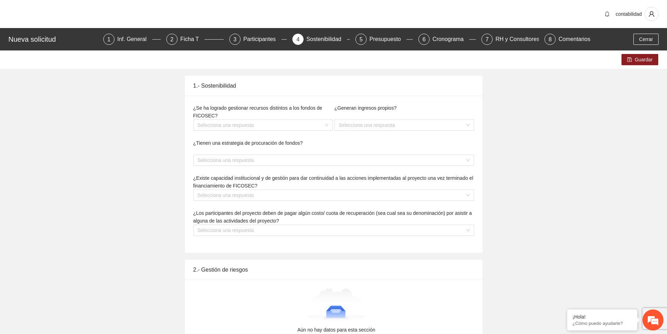
type textarea "**********"
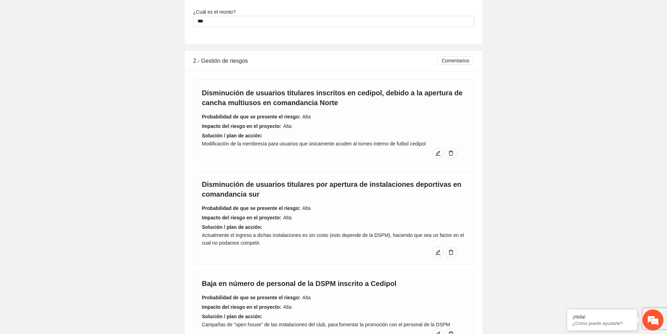
scroll to position [479, 0]
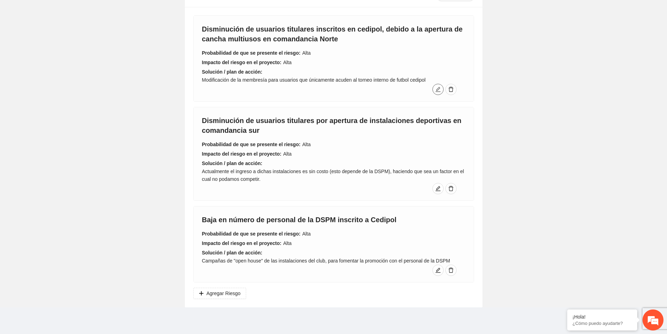
click at [438, 88] on icon "edit" at bounding box center [437, 89] width 5 height 5
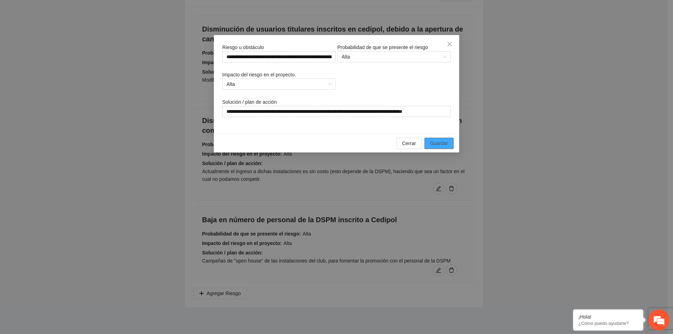
click at [448, 145] on button "Guardar" at bounding box center [438, 143] width 29 height 11
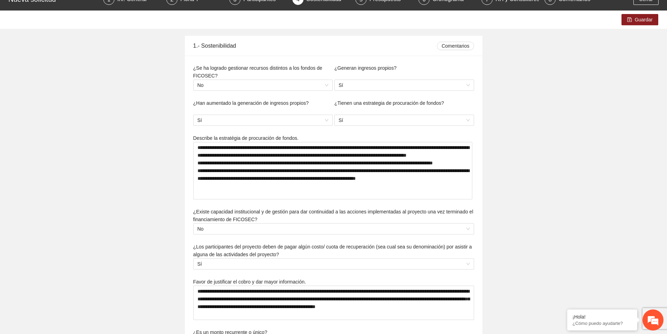
scroll to position [0, 0]
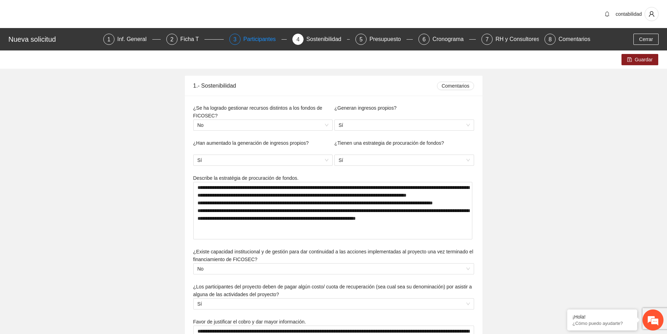
click at [258, 42] on div "Participantes" at bounding box center [262, 39] width 38 height 11
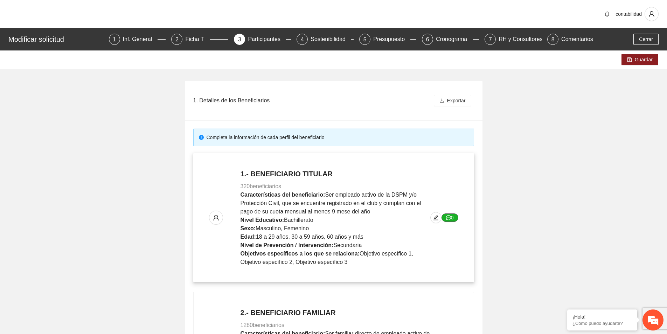
click at [449, 220] on span "message" at bounding box center [448, 218] width 5 height 6
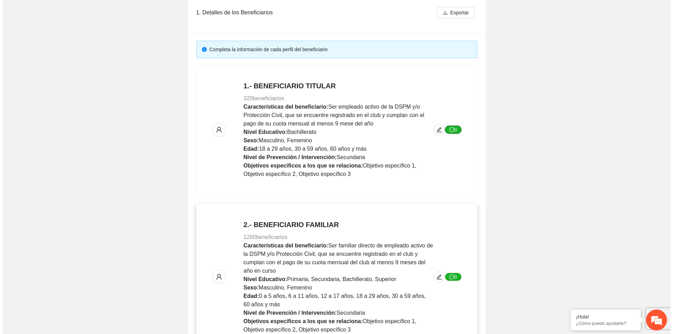
scroll to position [140, 0]
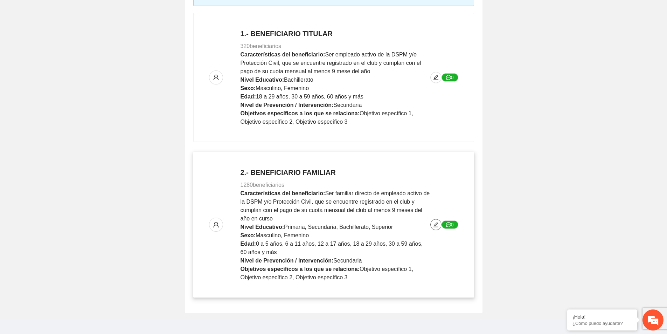
click at [437, 227] on icon "edit" at bounding box center [436, 224] width 5 height 5
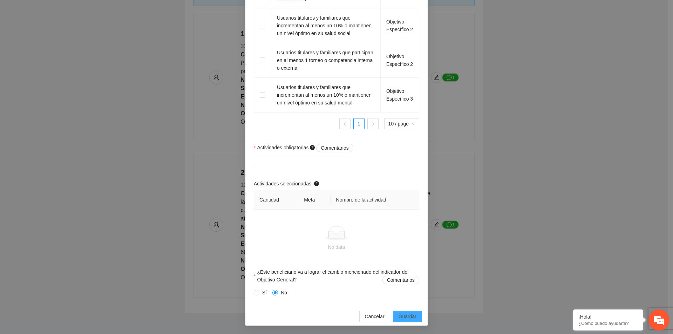
click at [403, 321] on button "Guardar" at bounding box center [407, 316] width 29 height 11
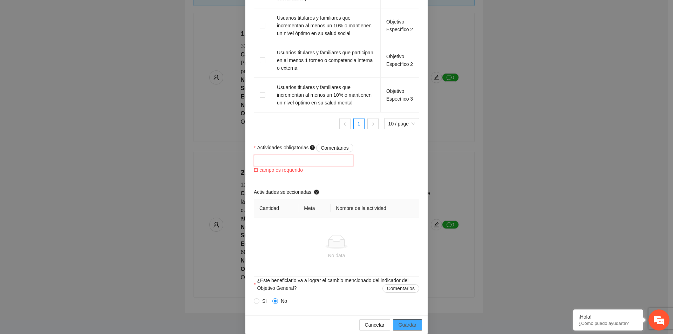
click at [331, 163] on div at bounding box center [303, 160] width 96 height 8
click at [517, 171] on div "Editar beneficiario Perfil del beneficiario BENEFICIARIO FAMILIAR Sexo Masculin…" at bounding box center [336, 167] width 673 height 334
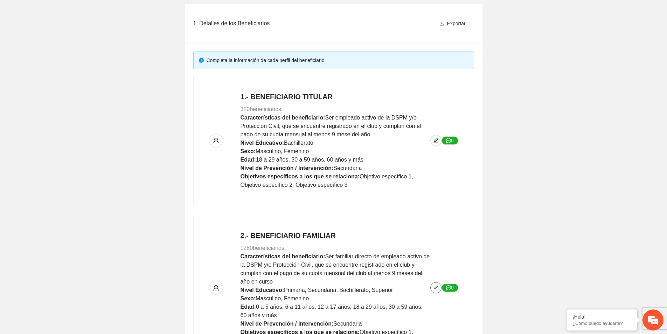
scroll to position [0, 0]
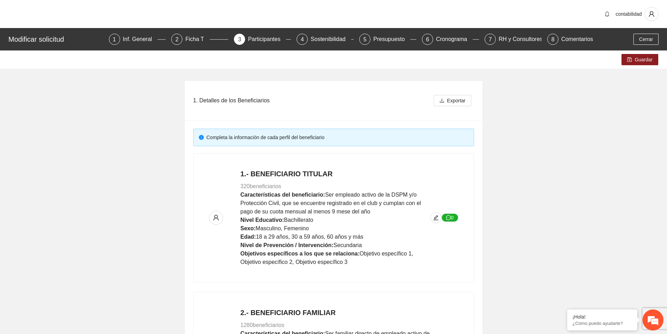
click at [636, 66] on div "Guardar" at bounding box center [333, 59] width 667 height 18
click at [636, 64] on button "Guardar" at bounding box center [640, 59] width 37 height 11
click at [653, 17] on icon "user" at bounding box center [652, 14] width 6 height 6
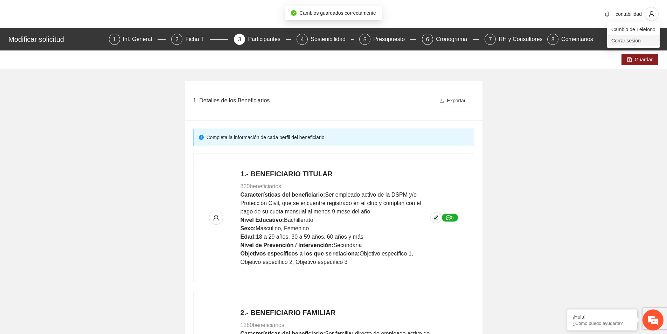
click at [643, 39] on span "Cerrar sesión" at bounding box center [634, 41] width 44 height 8
